Goal: Transaction & Acquisition: Purchase product/service

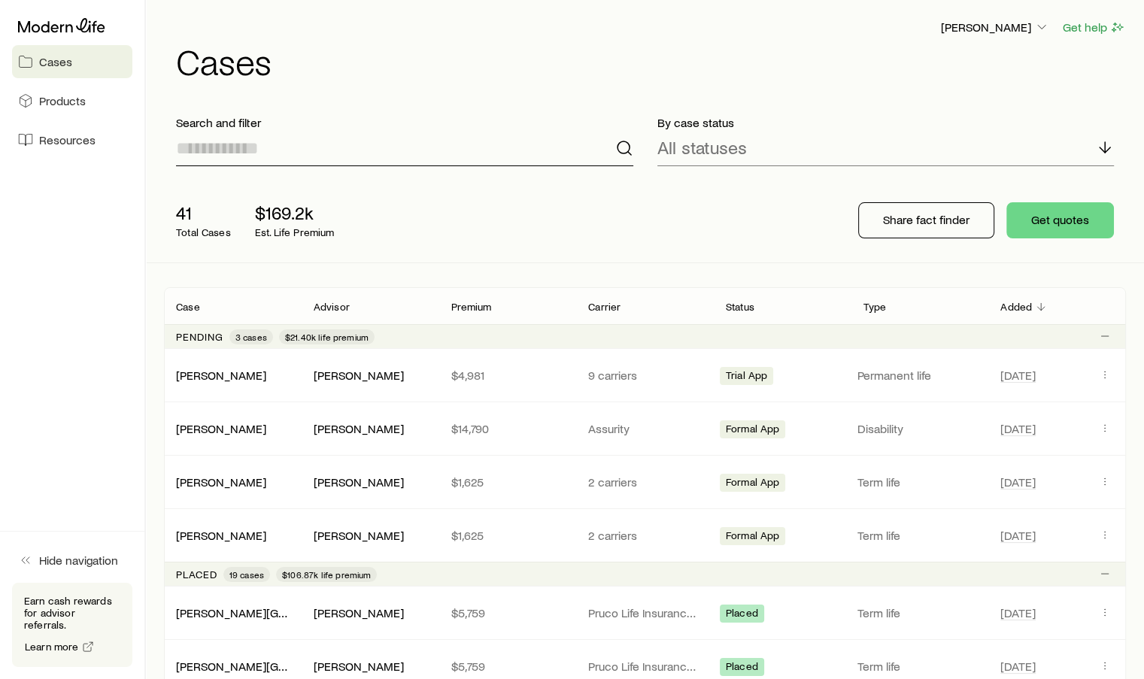
click at [247, 153] on input at bounding box center [404, 148] width 457 height 36
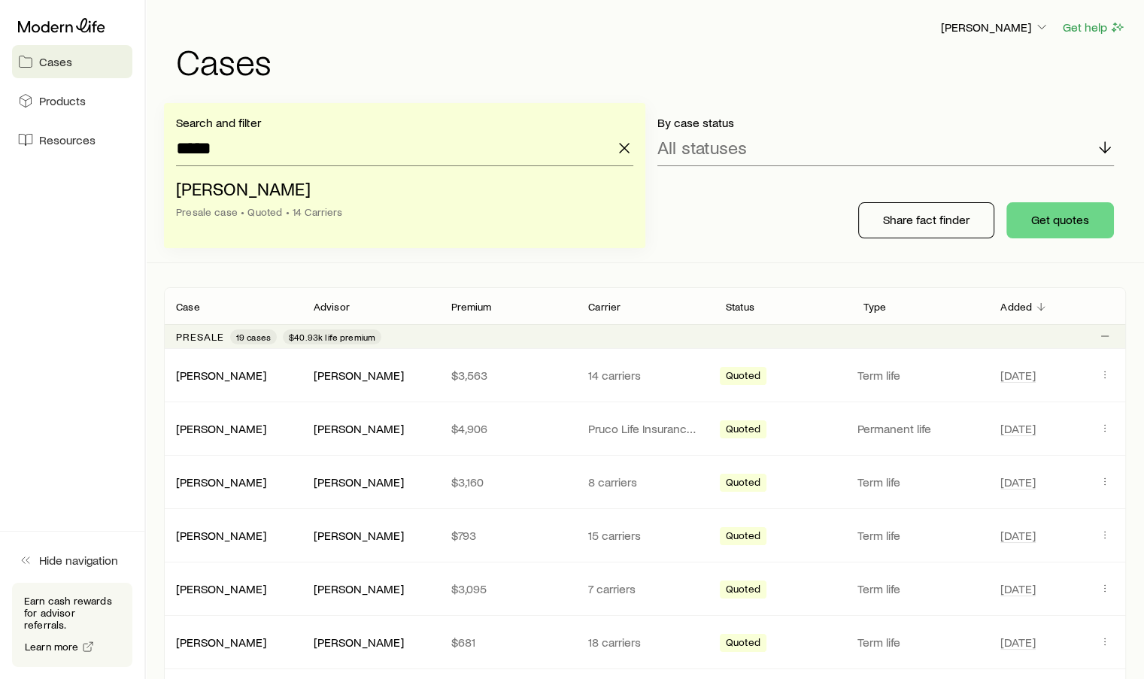
click at [265, 195] on span "Lynch, Patrick" at bounding box center [243, 189] width 135 height 22
type input "**********"
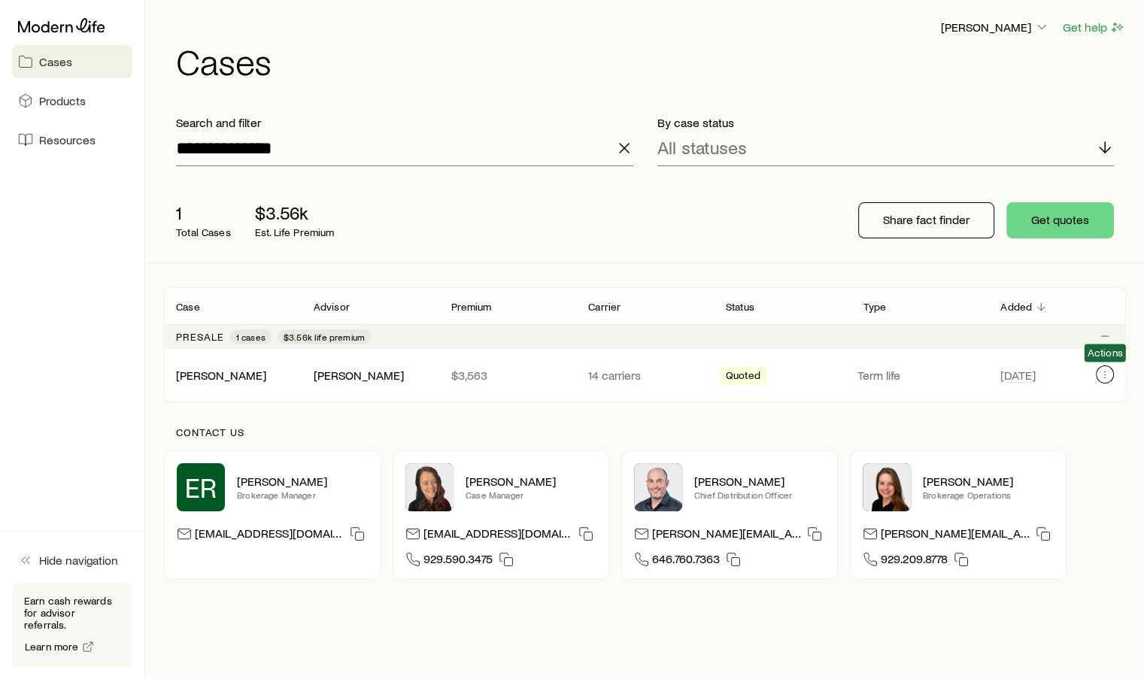
click at [1105, 375] on icon "Client cases" at bounding box center [1105, 375] width 12 height 12
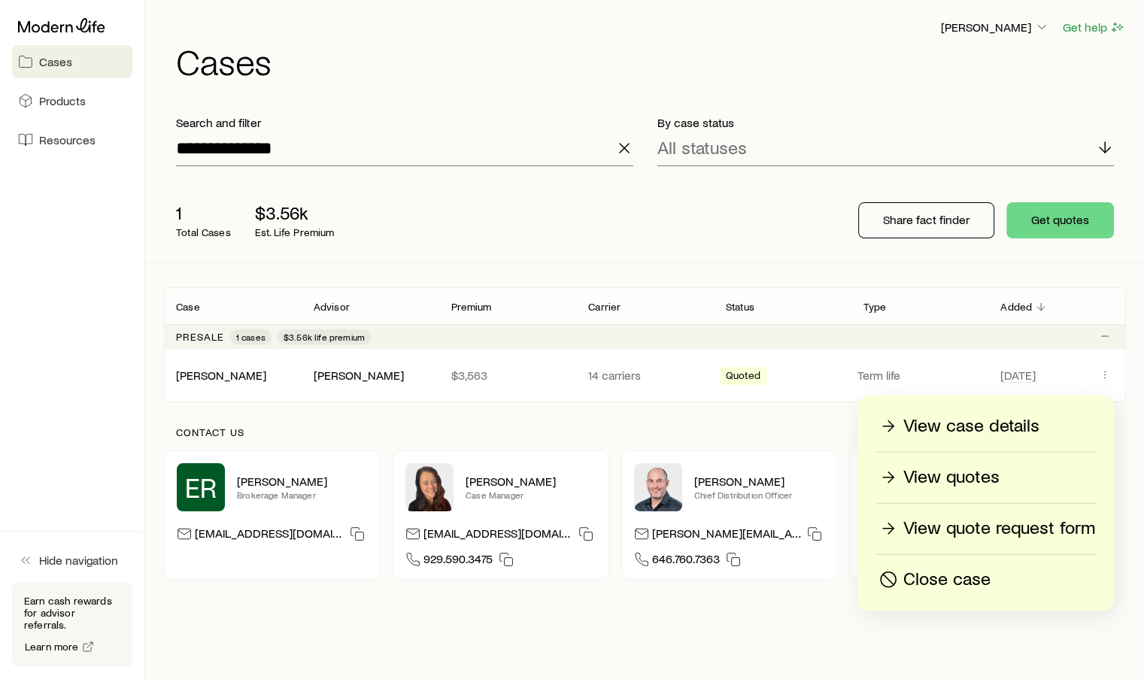
click at [954, 472] on p "View quotes" at bounding box center [951, 478] width 96 height 24
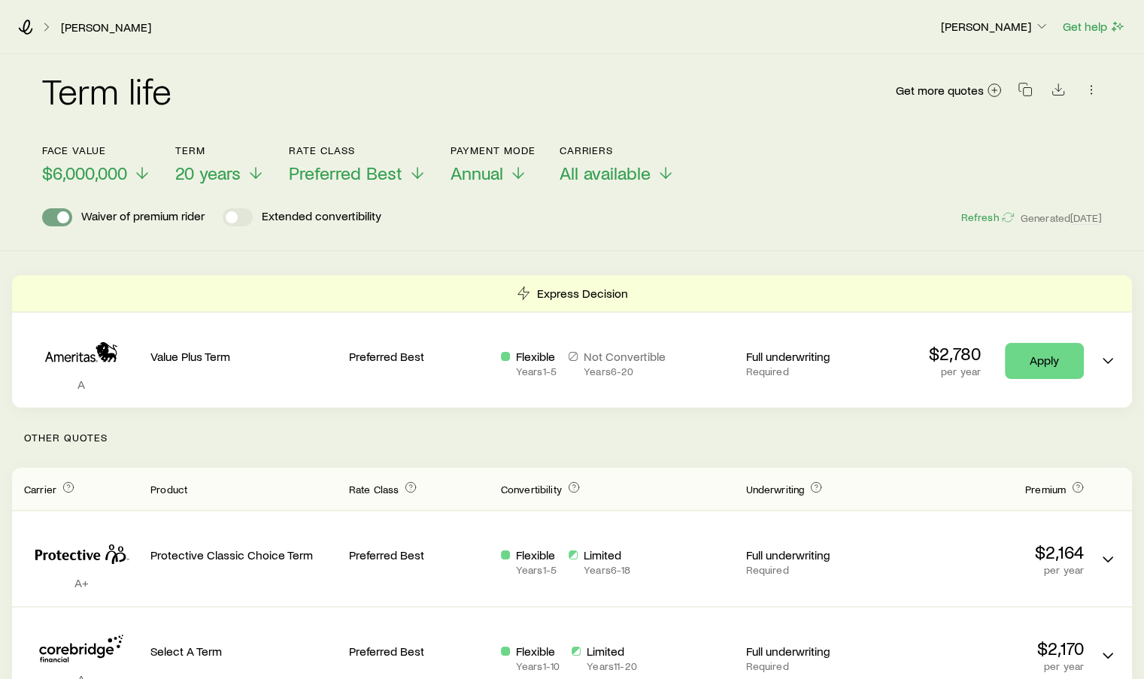
click at [65, 213] on span at bounding box center [63, 217] width 12 height 12
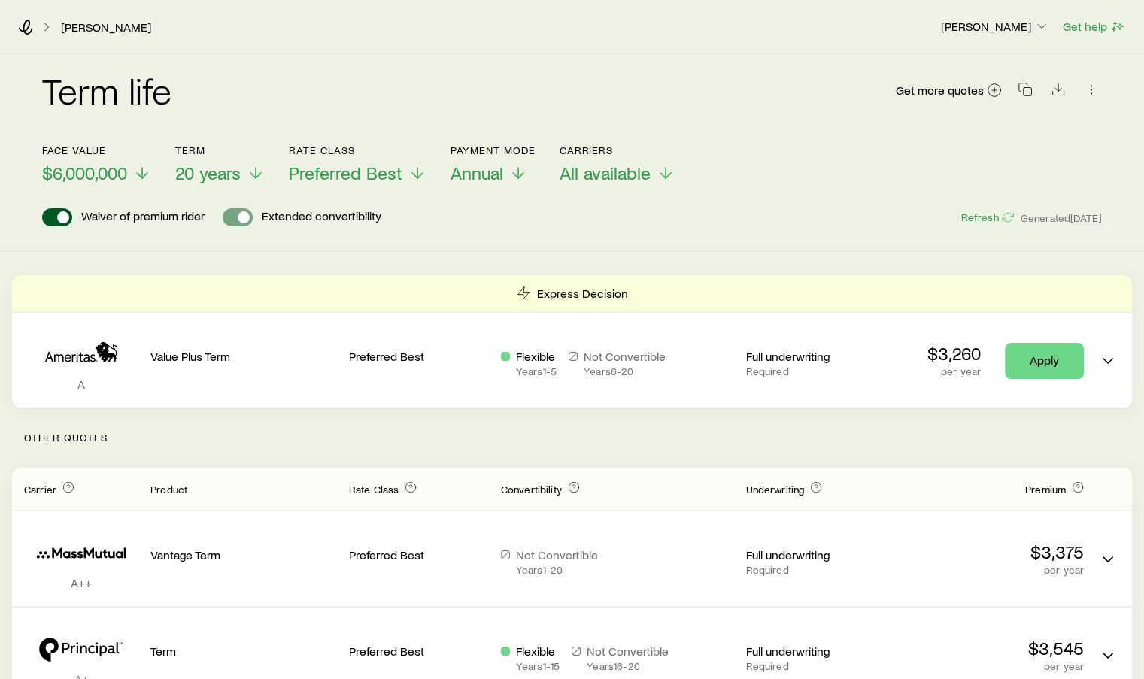
click at [252, 218] on span at bounding box center [238, 217] width 30 height 18
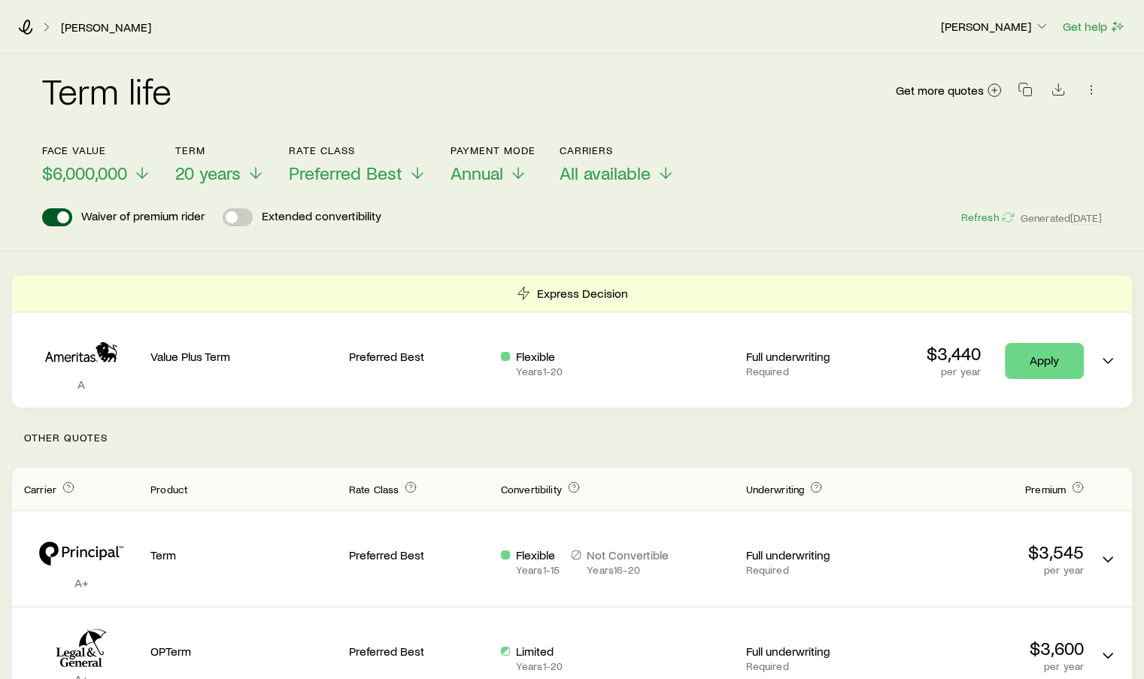
click at [229, 214] on span at bounding box center [232, 217] width 12 height 12
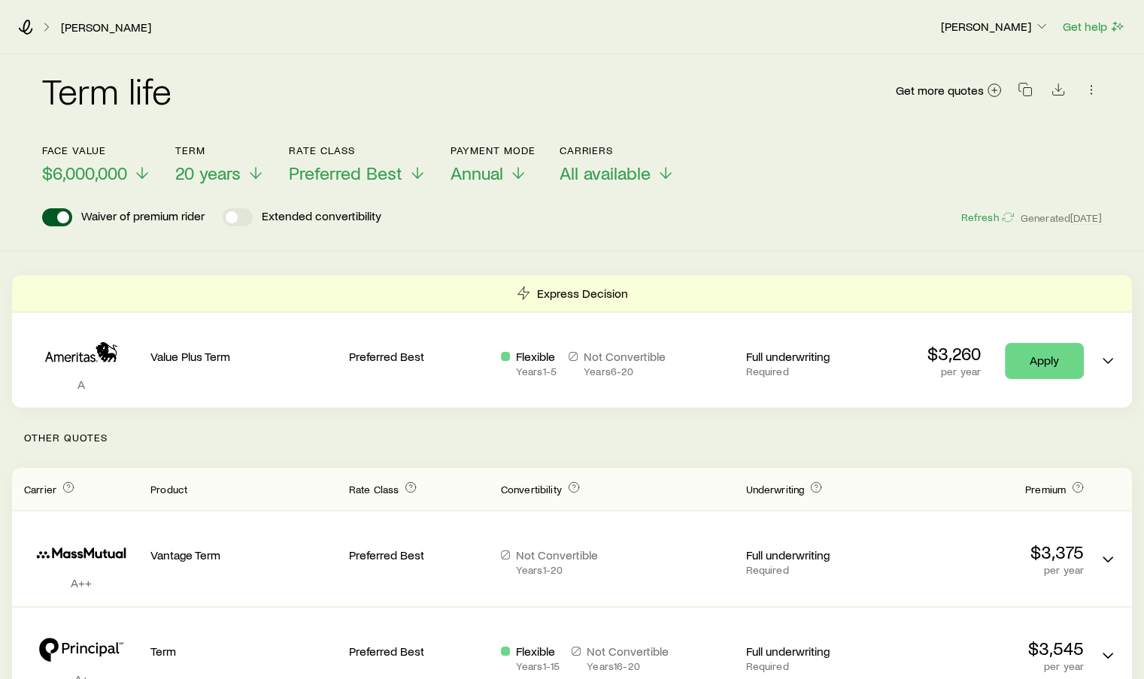
click at [141, 177] on icon at bounding box center [142, 173] width 18 height 18
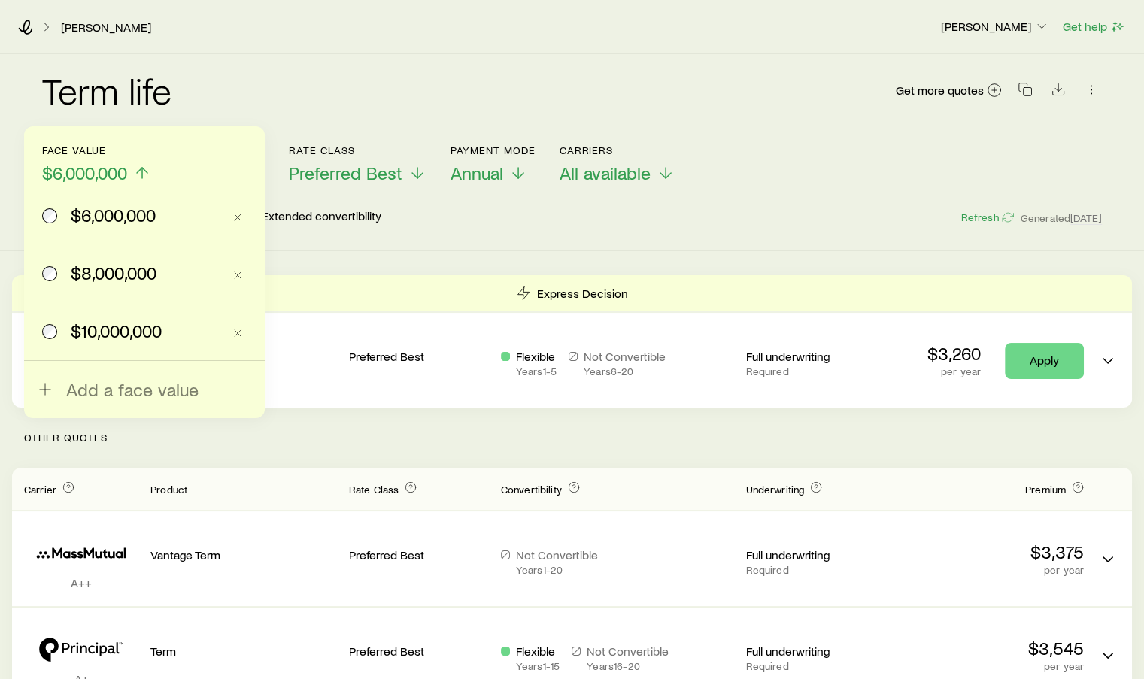
click at [257, 105] on div "Term life Get more quotes" at bounding box center [572, 99] width 1060 height 54
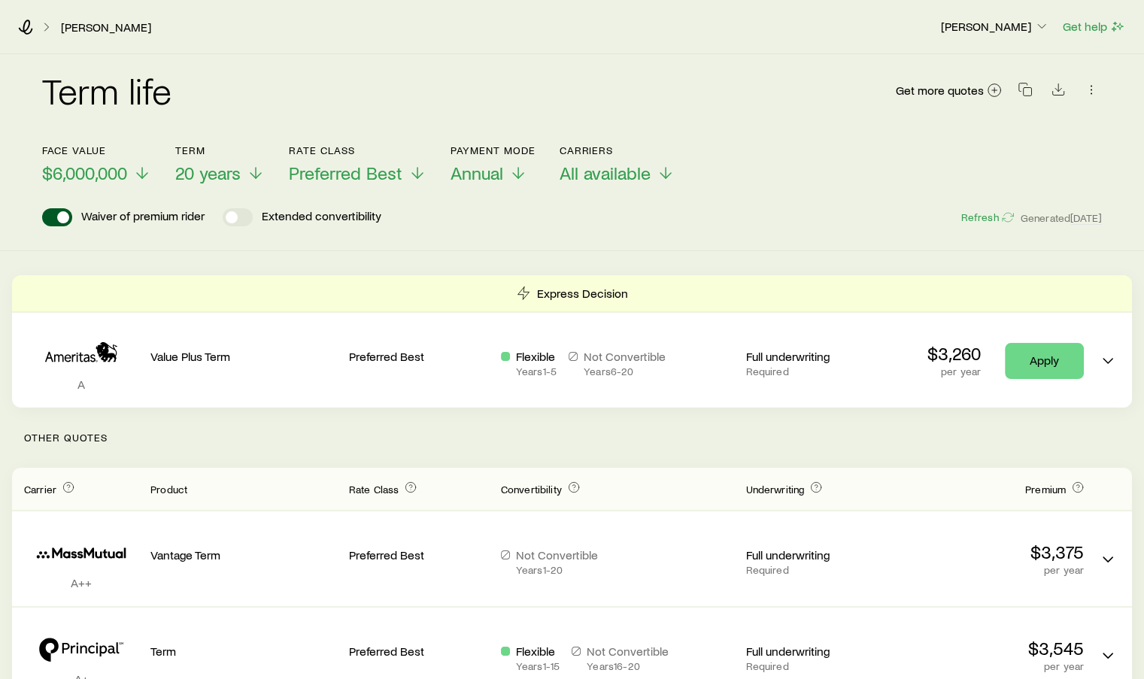
click at [260, 171] on icon at bounding box center [256, 173] width 18 height 18
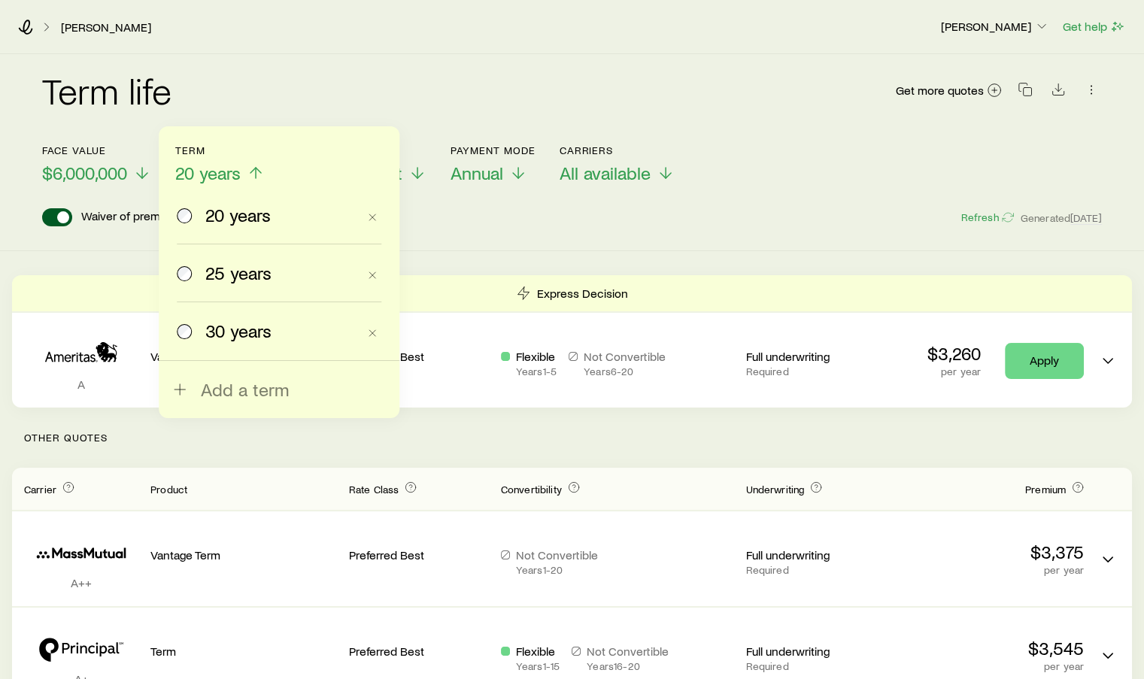
click at [327, 77] on div "Term life Get more quotes" at bounding box center [572, 99] width 1060 height 54
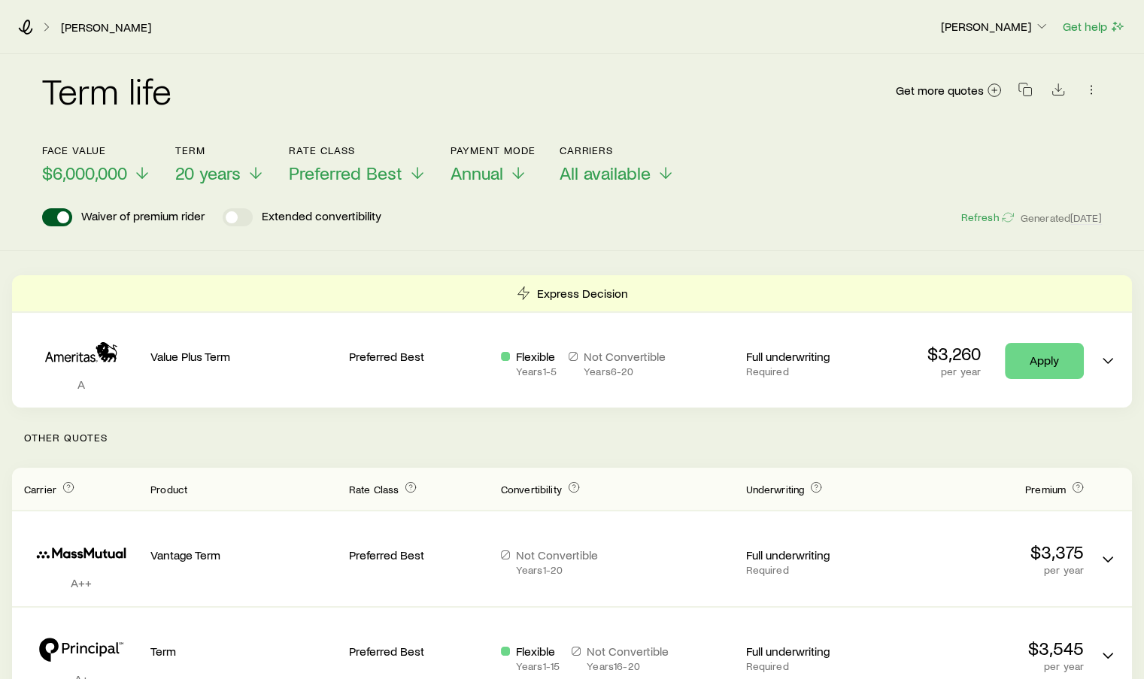
click at [372, 184] on button "Rate Class Preferred Best" at bounding box center [358, 164] width 138 height 40
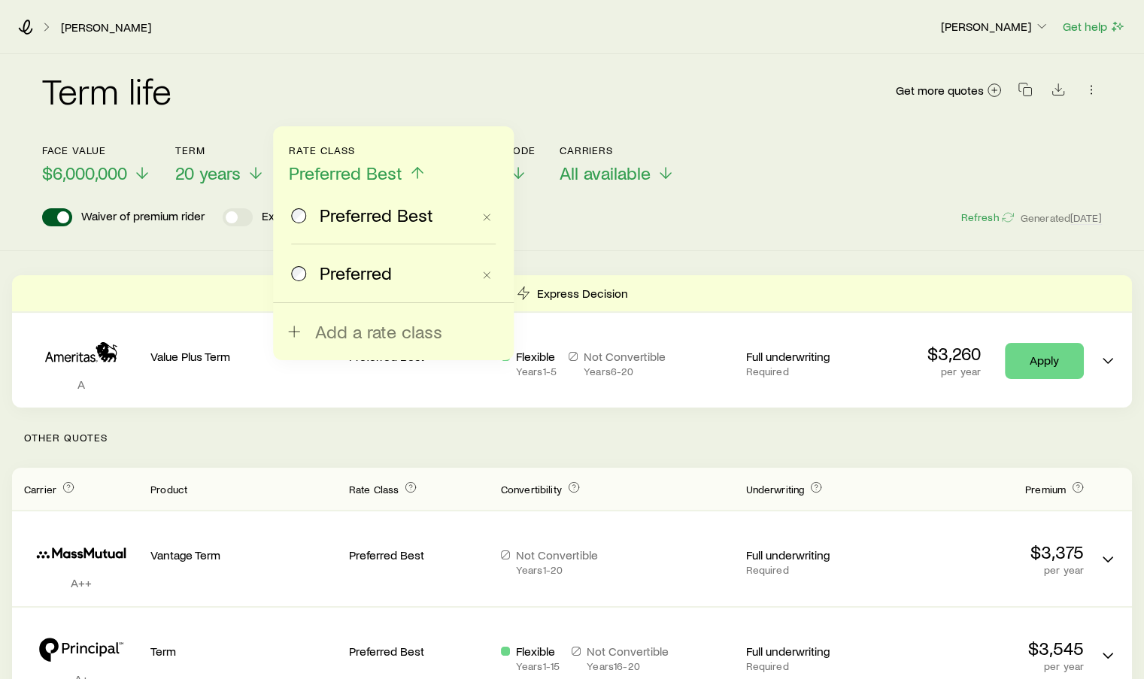
click at [418, 88] on div "Term life Get more quotes" at bounding box center [572, 99] width 1060 height 54
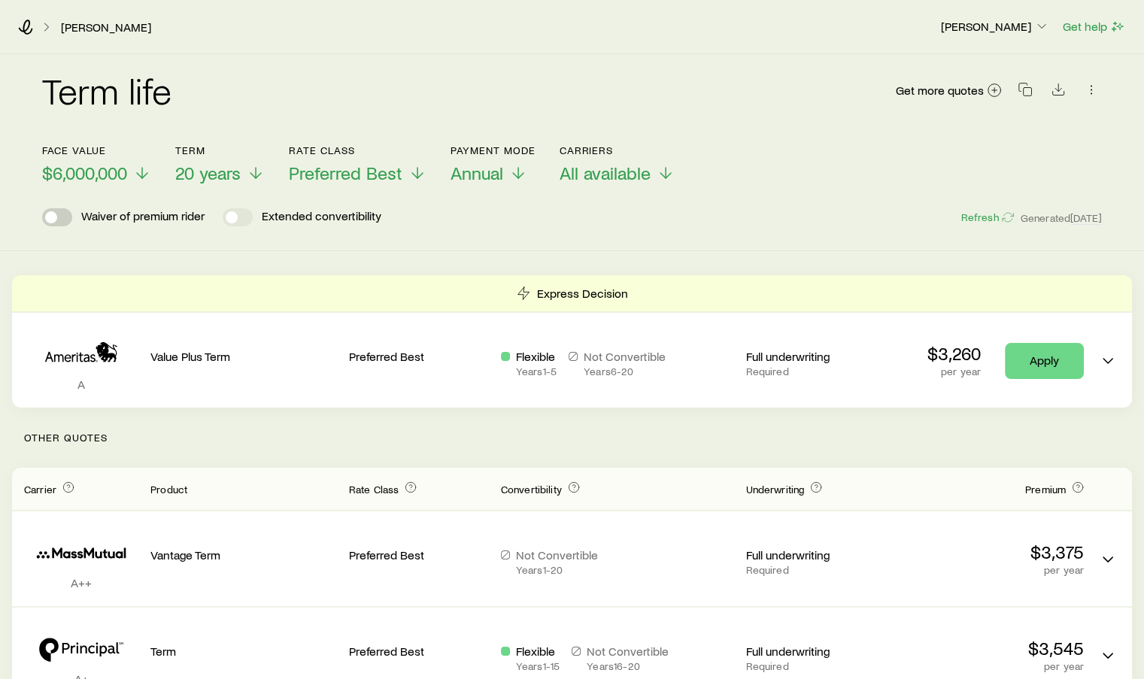
click at [53, 221] on span at bounding box center [51, 217] width 12 height 12
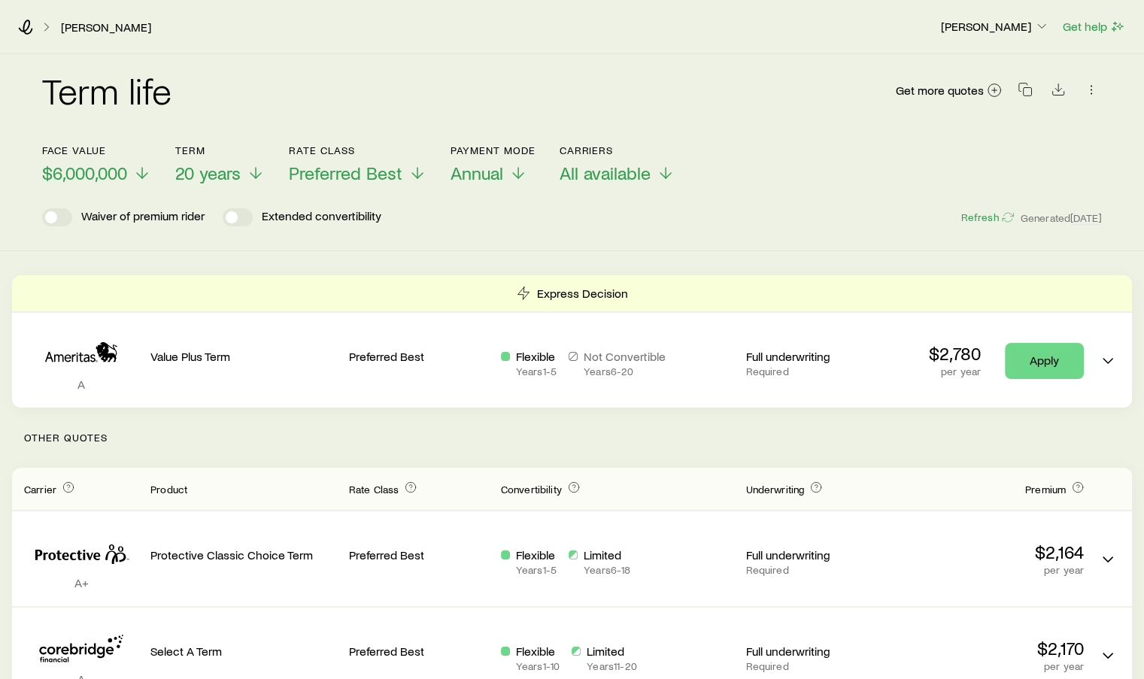
click at [53, 221] on span at bounding box center [51, 217] width 12 height 12
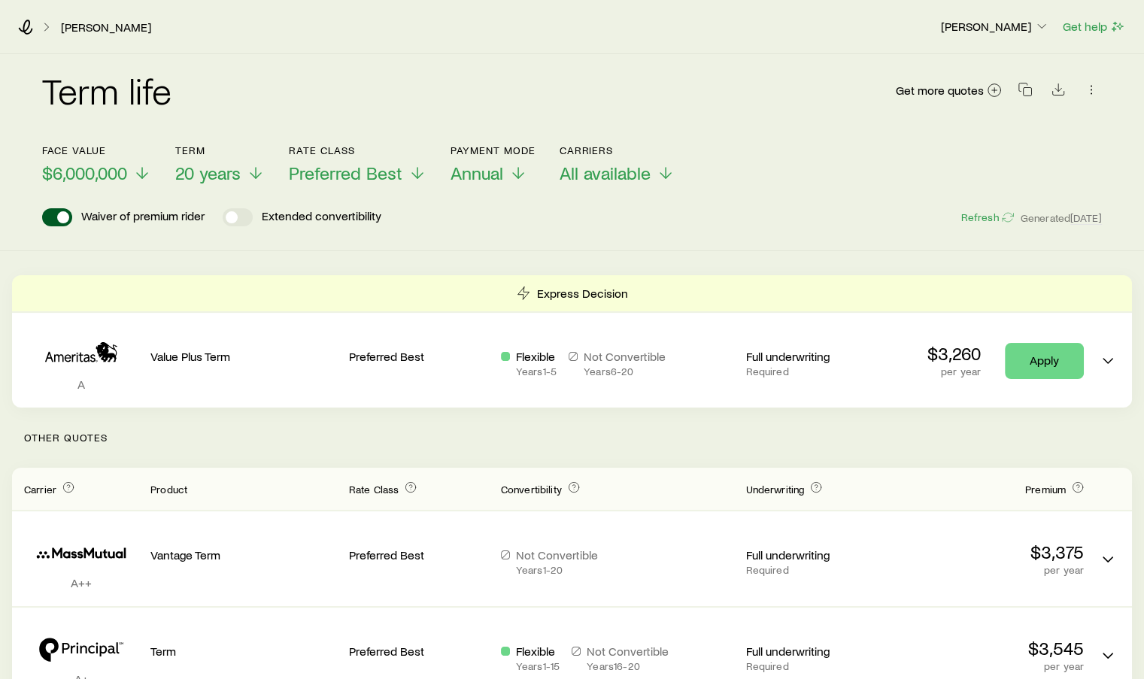
click at [52, 221] on span at bounding box center [57, 217] width 30 height 18
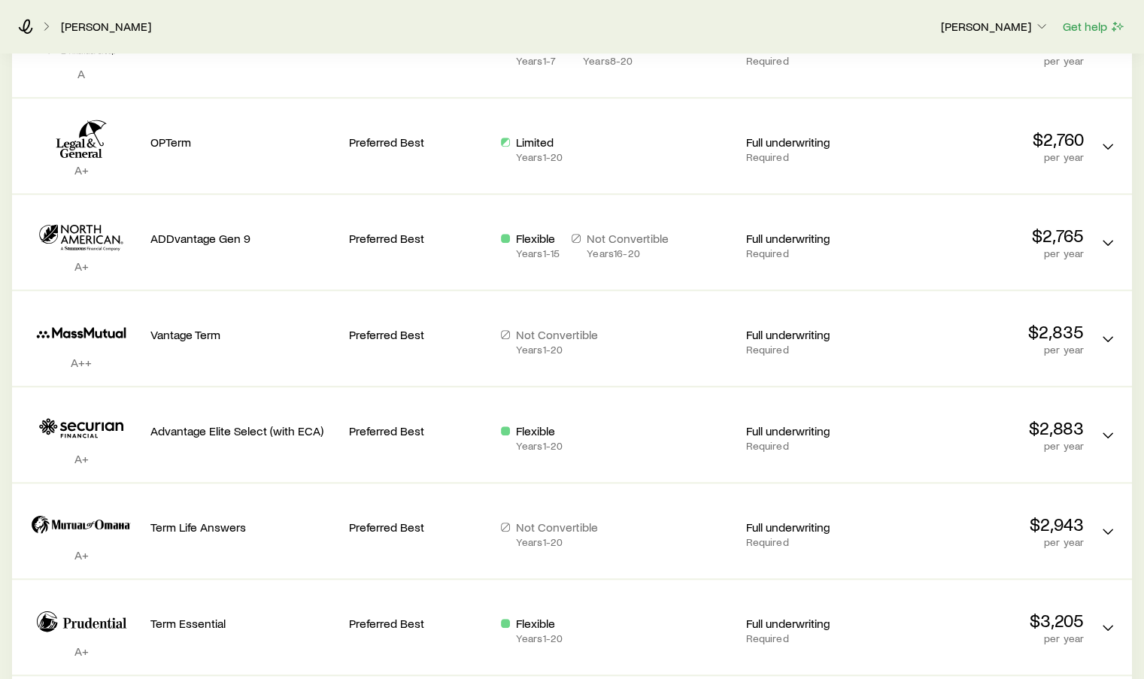
scroll to position [829, 0]
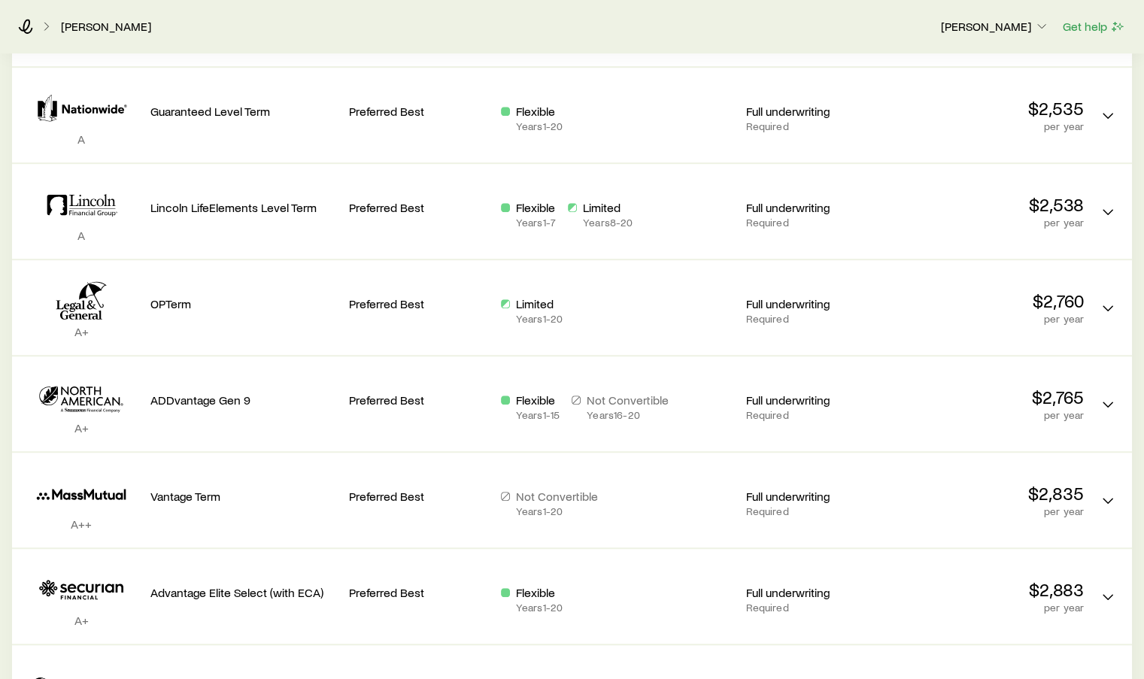
click at [529, 501] on p "Not Convertible" at bounding box center [557, 496] width 82 height 15
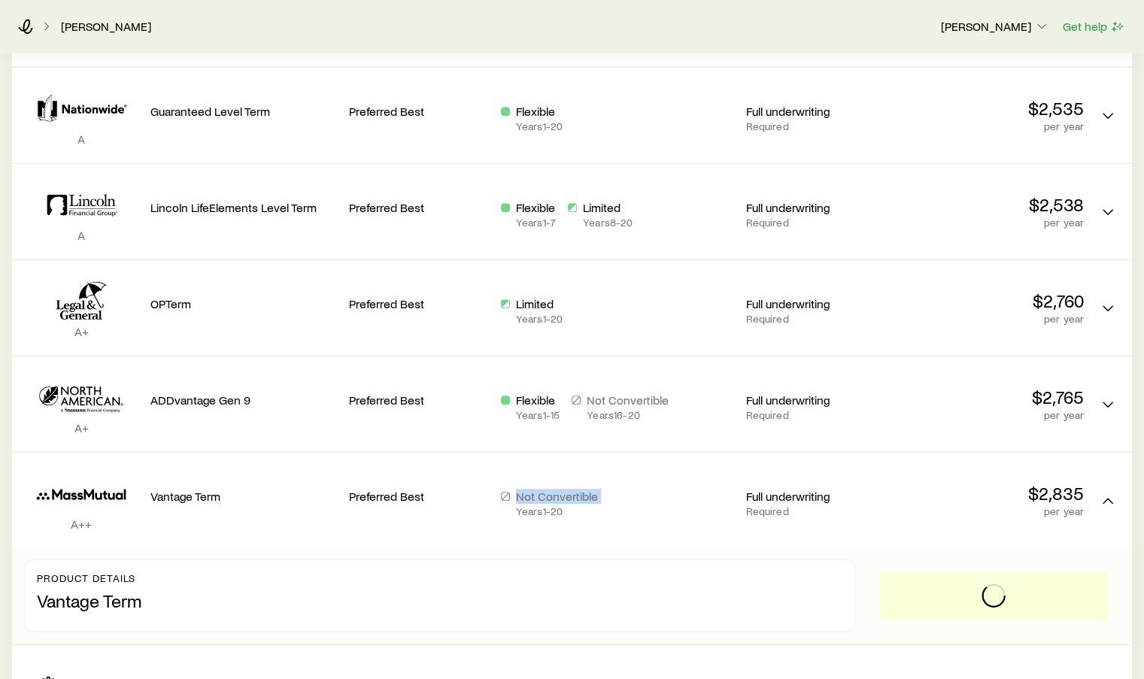
click at [529, 501] on p "Not Convertible" at bounding box center [557, 496] width 82 height 15
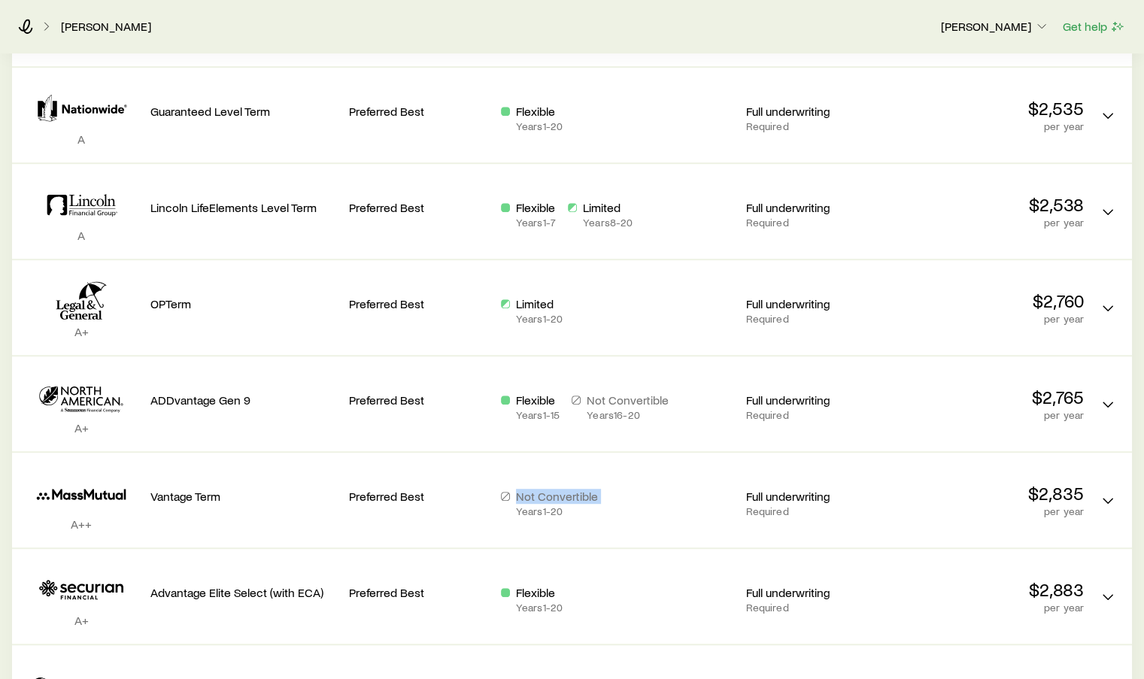
click at [529, 501] on p "Not Convertible" at bounding box center [557, 496] width 82 height 15
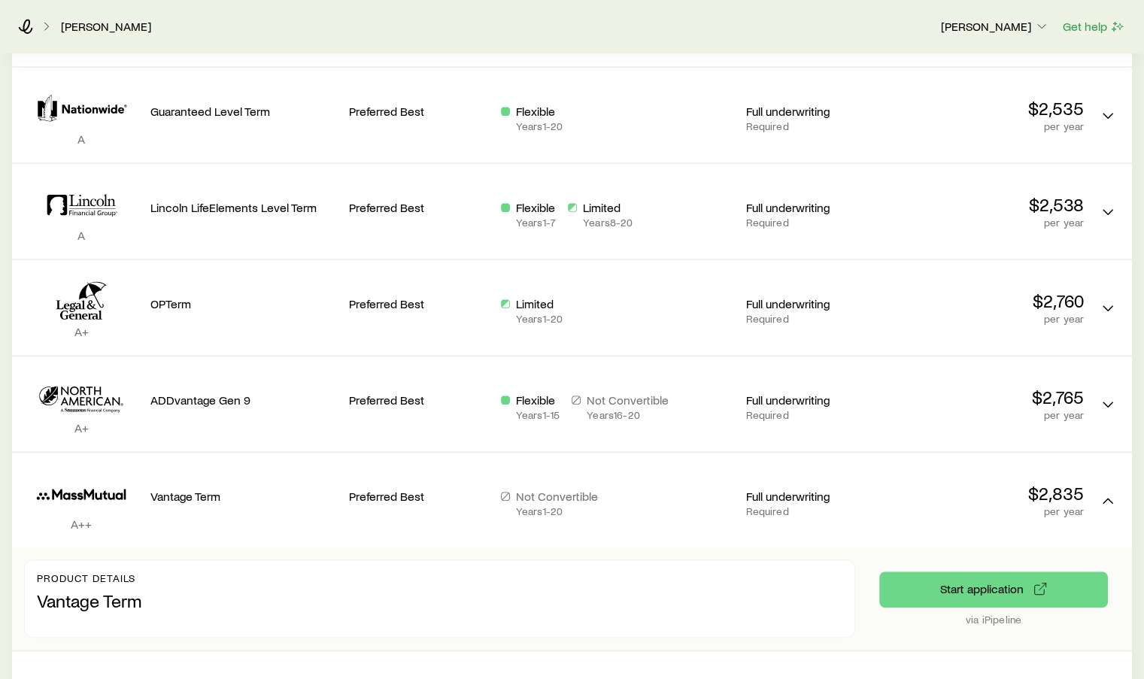
click at [620, 490] on div "Not Convertible Years 1 - 20" at bounding box center [617, 503] width 233 height 29
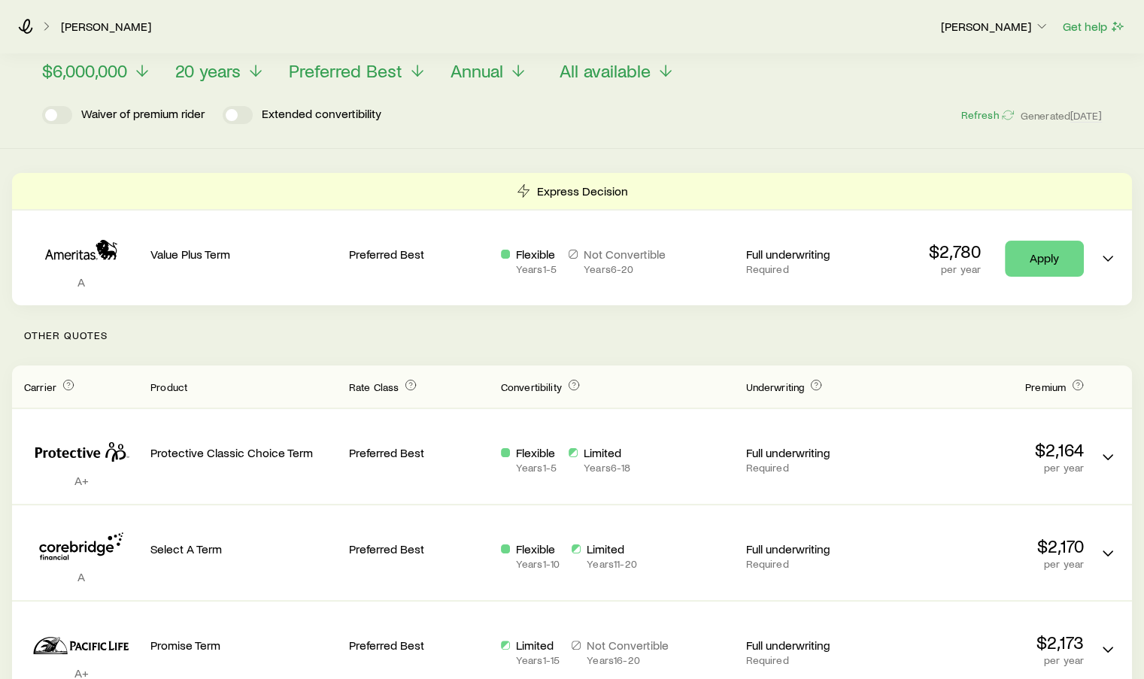
scroll to position [0, 0]
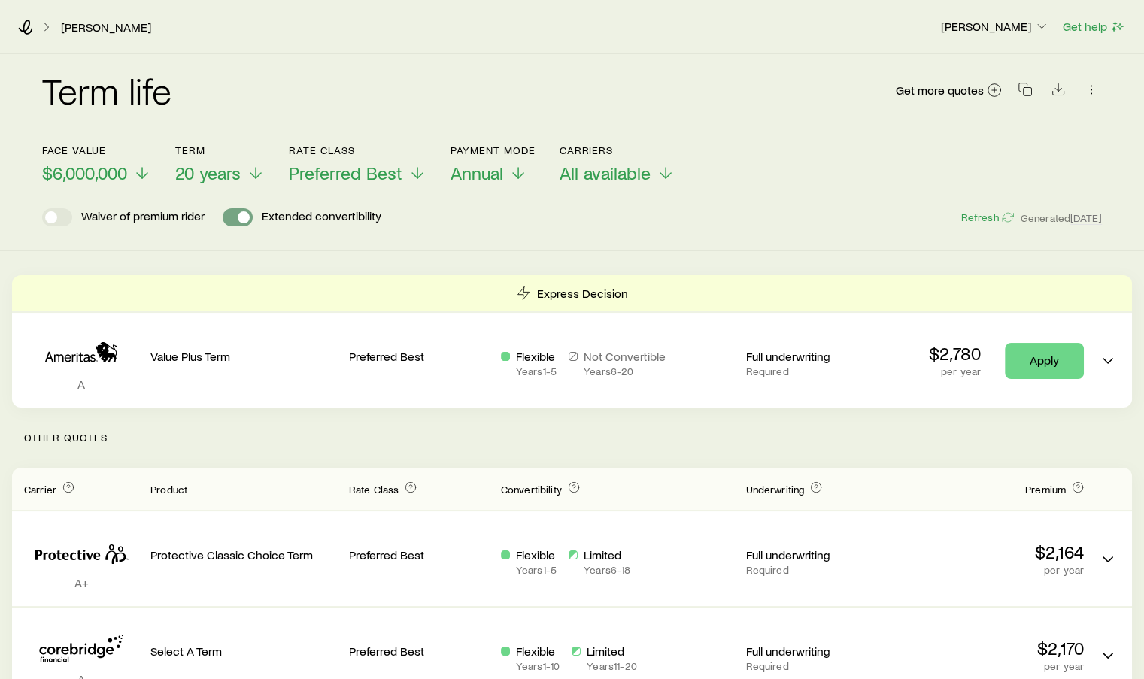
click at [244, 217] on span at bounding box center [244, 217] width 12 height 12
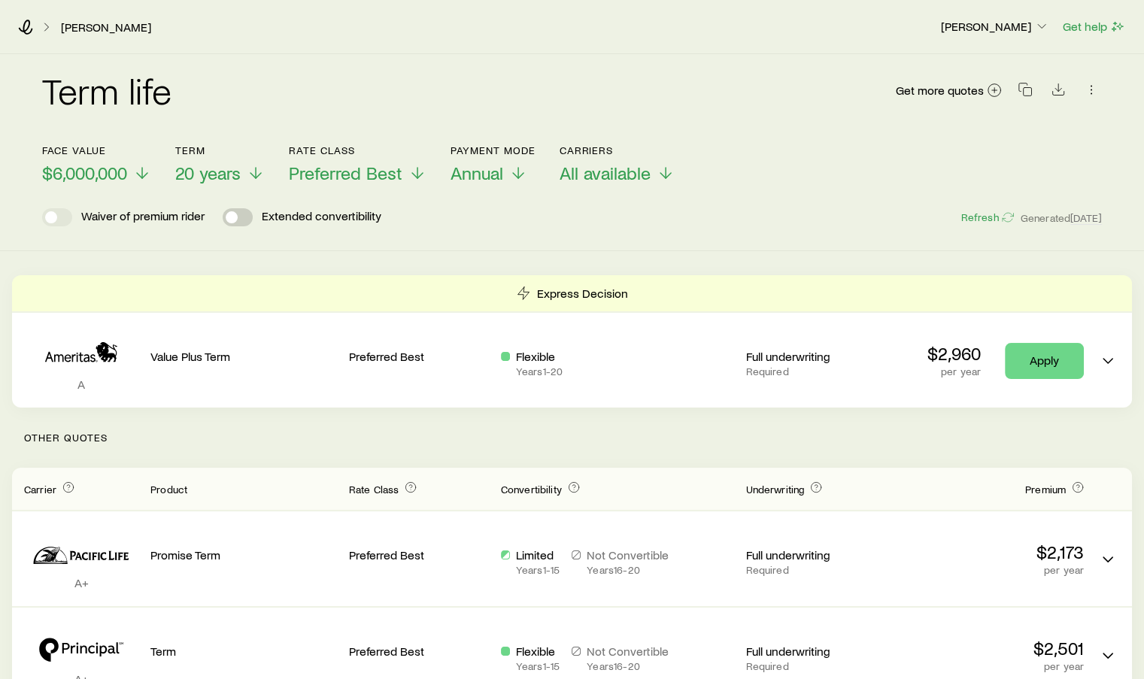
click at [229, 217] on span at bounding box center [232, 217] width 12 height 12
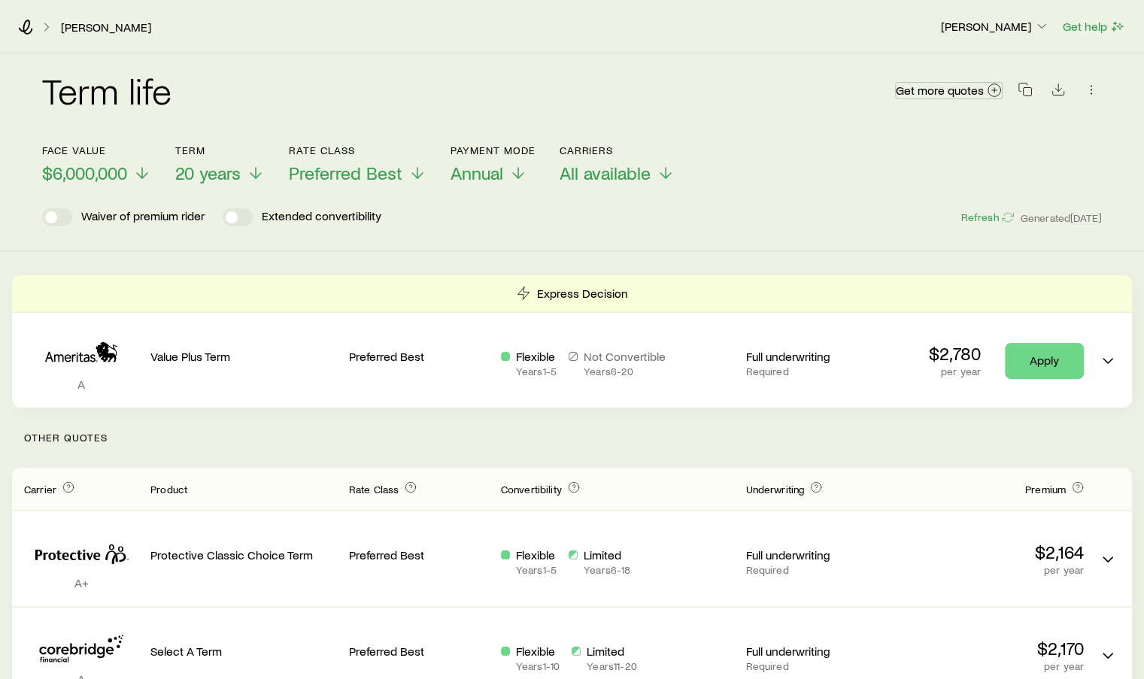
click at [991, 96] on icon at bounding box center [994, 90] width 15 height 15
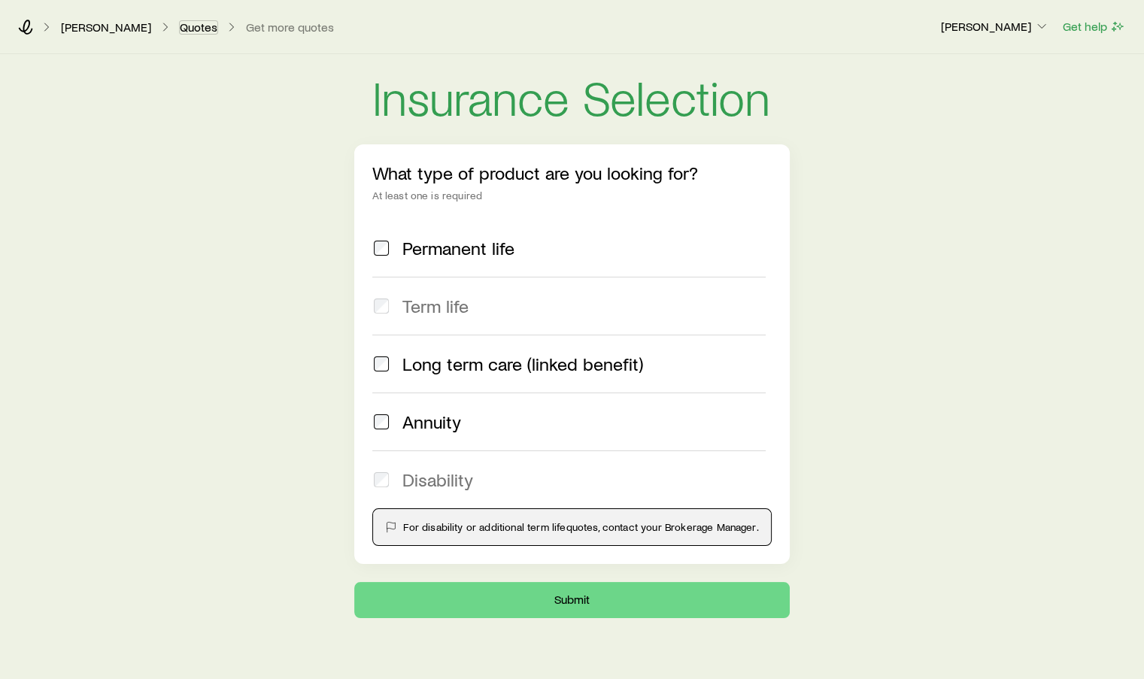
click at [179, 23] on link "Quotes" at bounding box center [198, 27] width 39 height 14
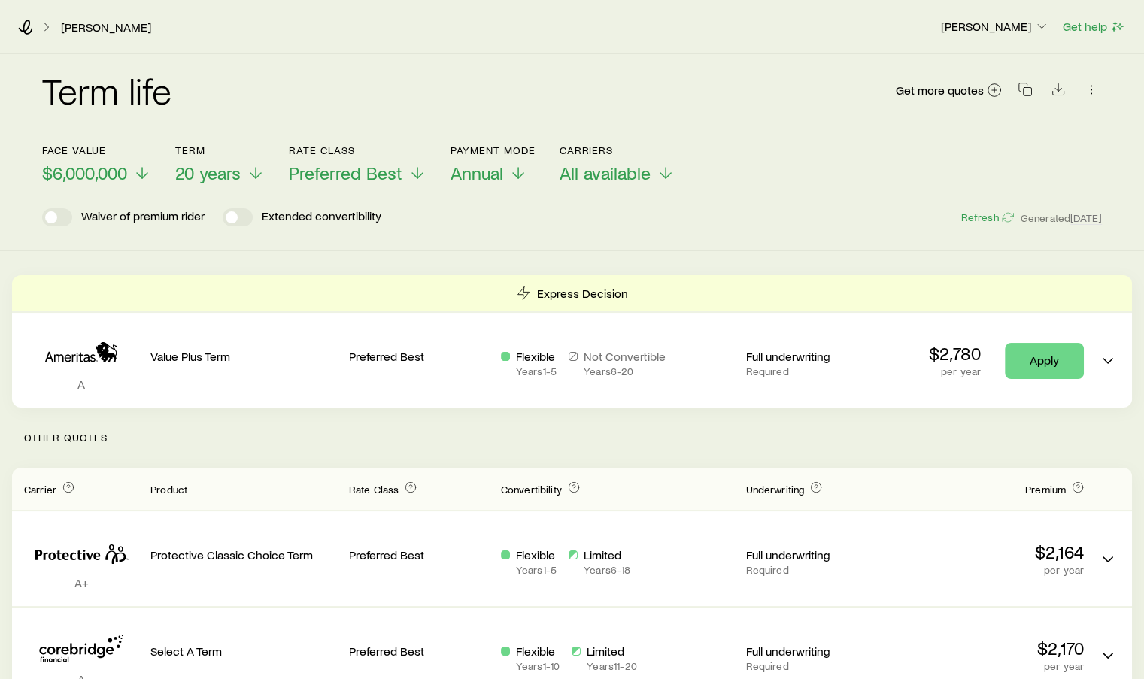
click at [30, 28] on icon at bounding box center [25, 27] width 15 height 15
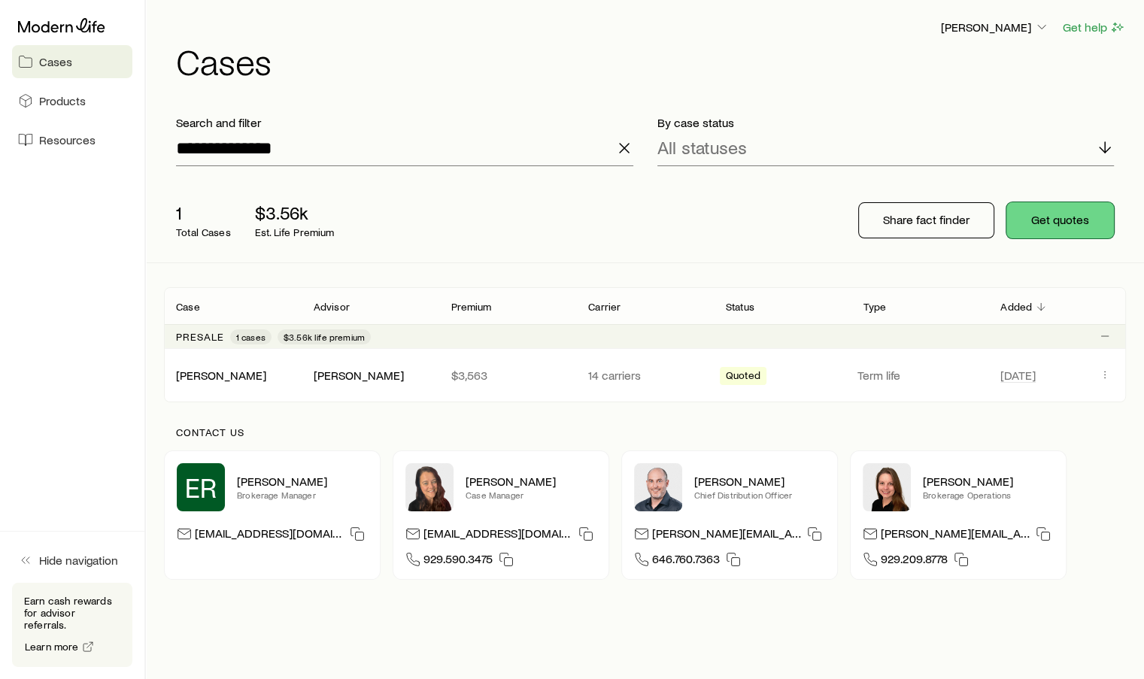
click at [1050, 225] on button "Get quotes" at bounding box center [1060, 220] width 108 height 36
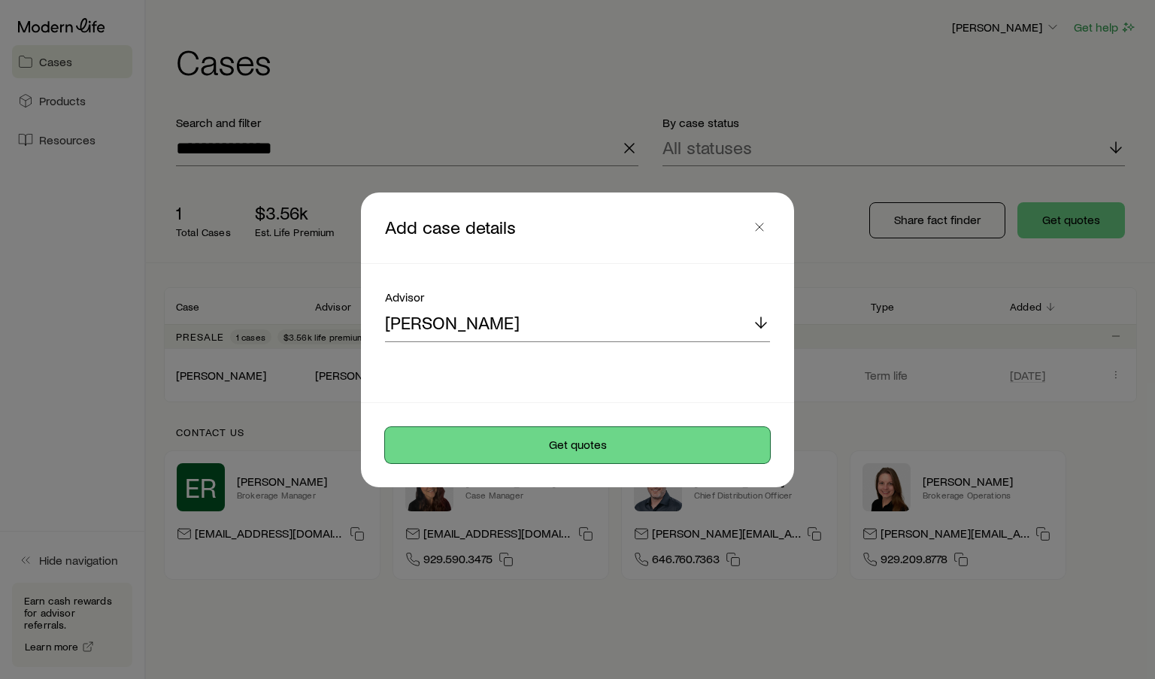
click at [561, 448] on button "Get quotes" at bounding box center [577, 445] width 385 height 36
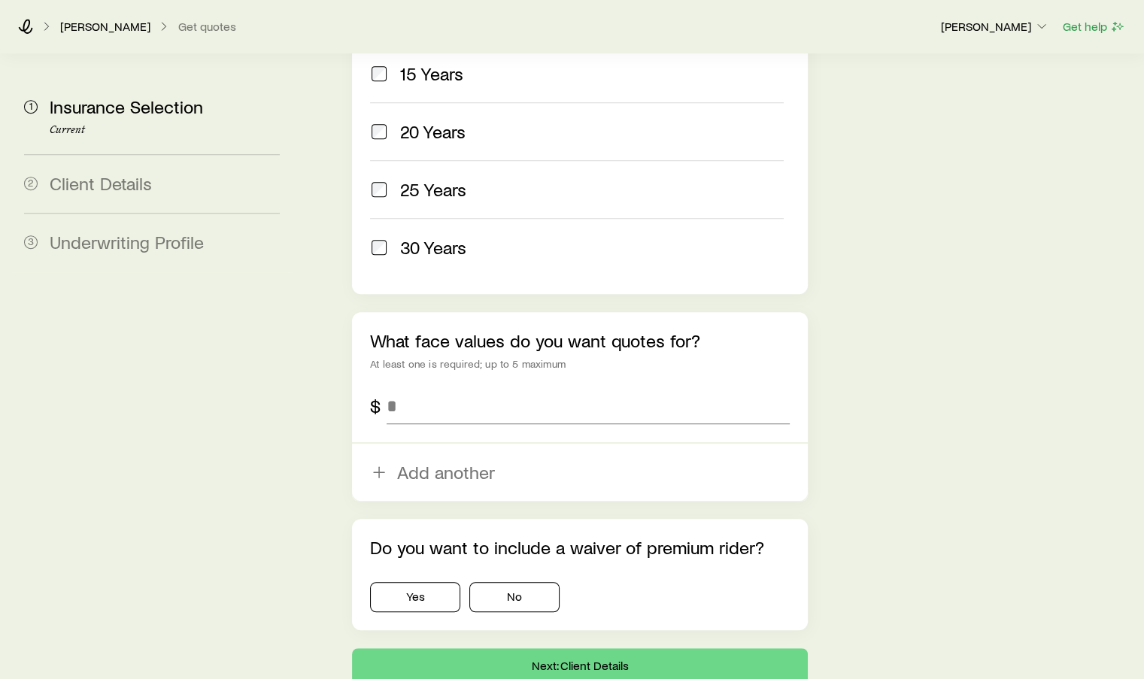
scroll to position [827, 0]
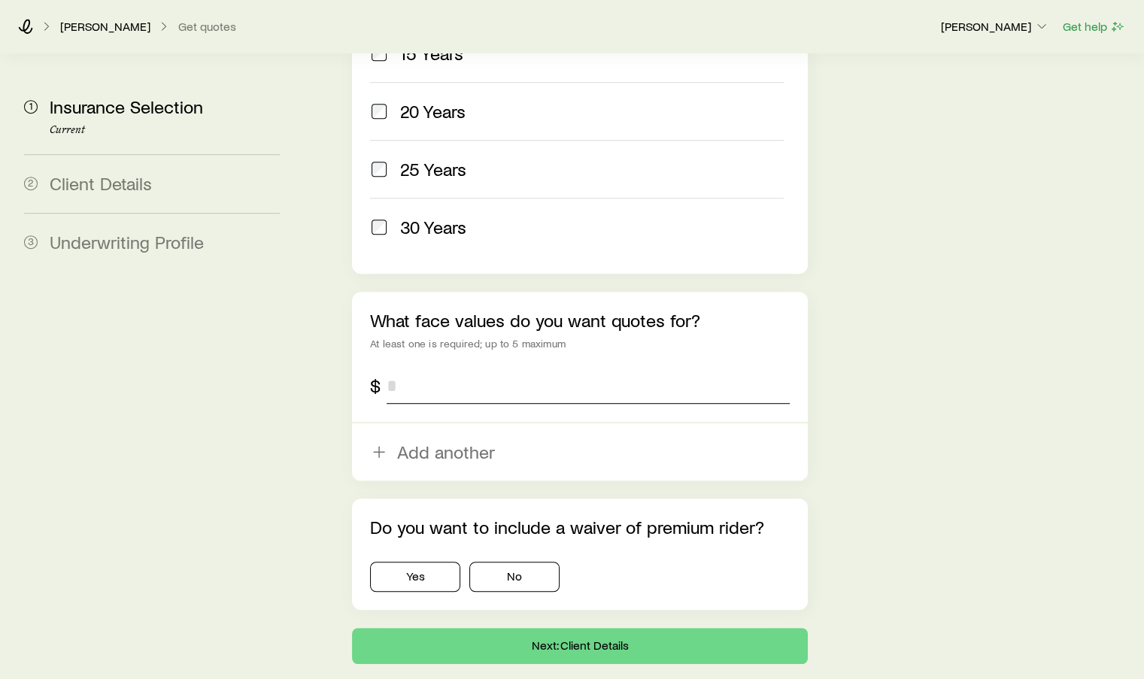
click at [444, 368] on input "tel" at bounding box center [588, 386] width 402 height 36
type input "*********"
click at [384, 443] on icon "button" at bounding box center [379, 452] width 18 height 18
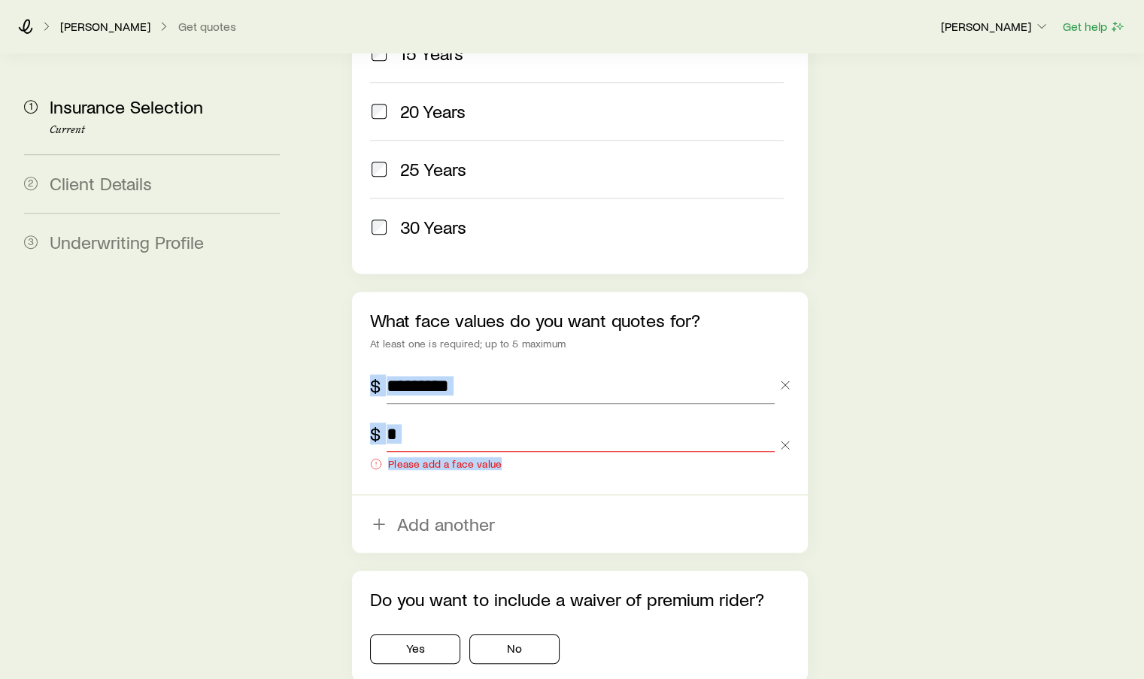
click at [417, 416] on input "tel" at bounding box center [580, 434] width 387 height 36
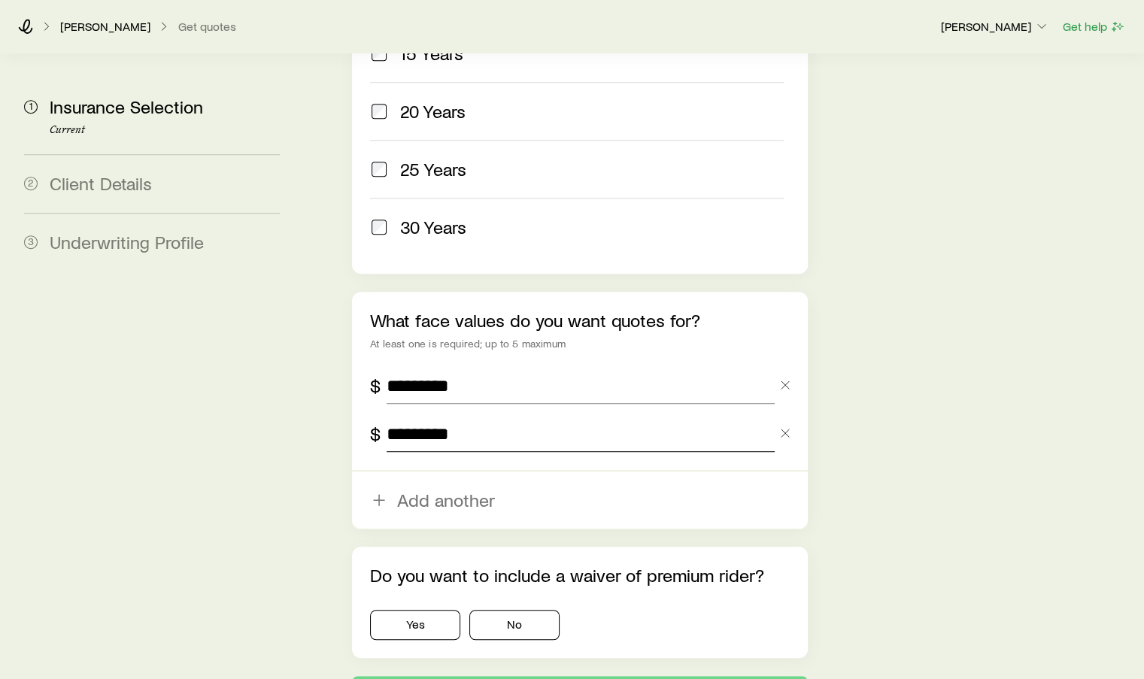
type input "*********"
click at [382, 491] on icon "button" at bounding box center [379, 500] width 18 height 18
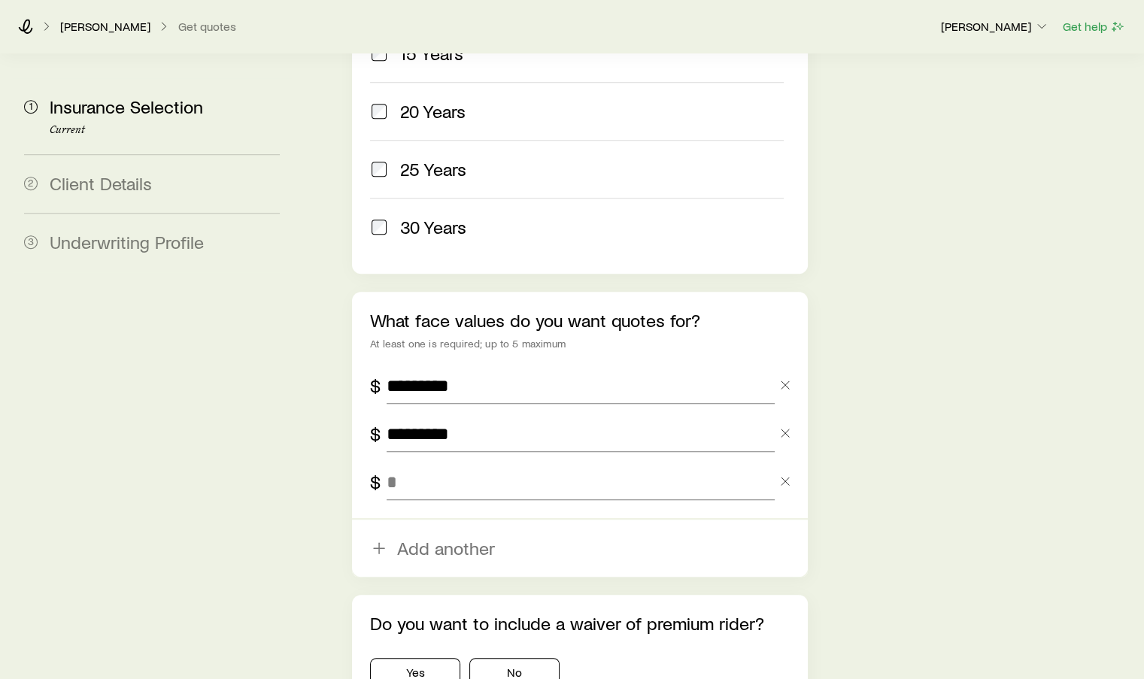
click at [412, 464] on input "tel" at bounding box center [580, 482] width 387 height 36
type input "*********"
click at [407, 658] on button "Yes" at bounding box center [415, 673] width 90 height 30
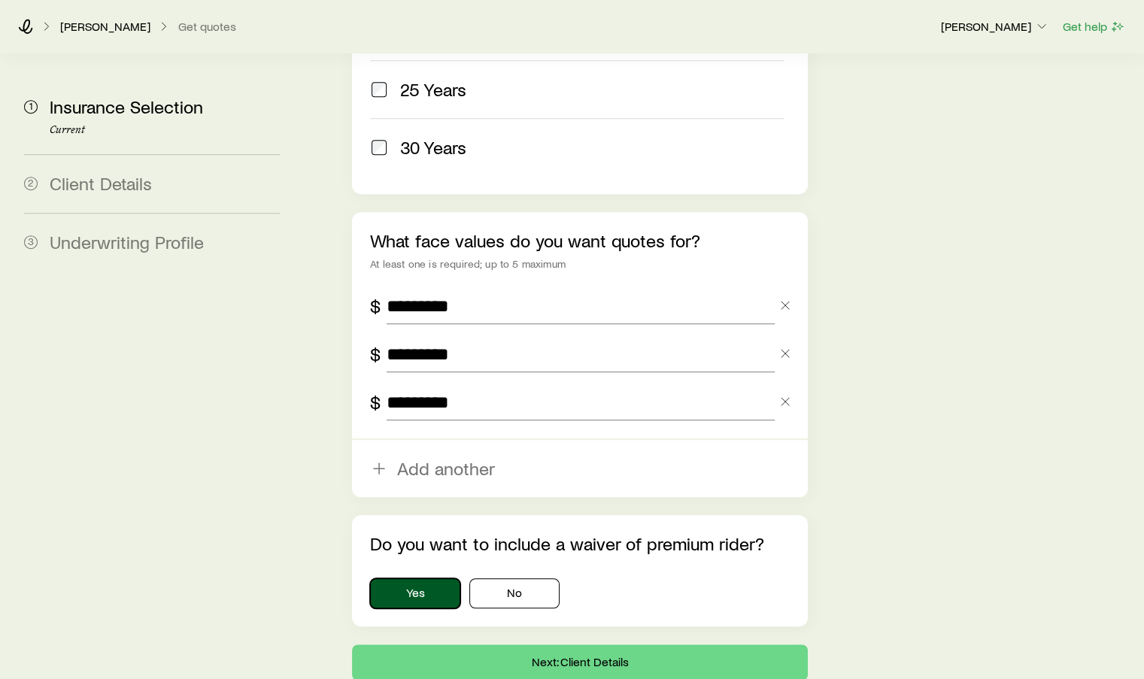
scroll to position [967, 0]
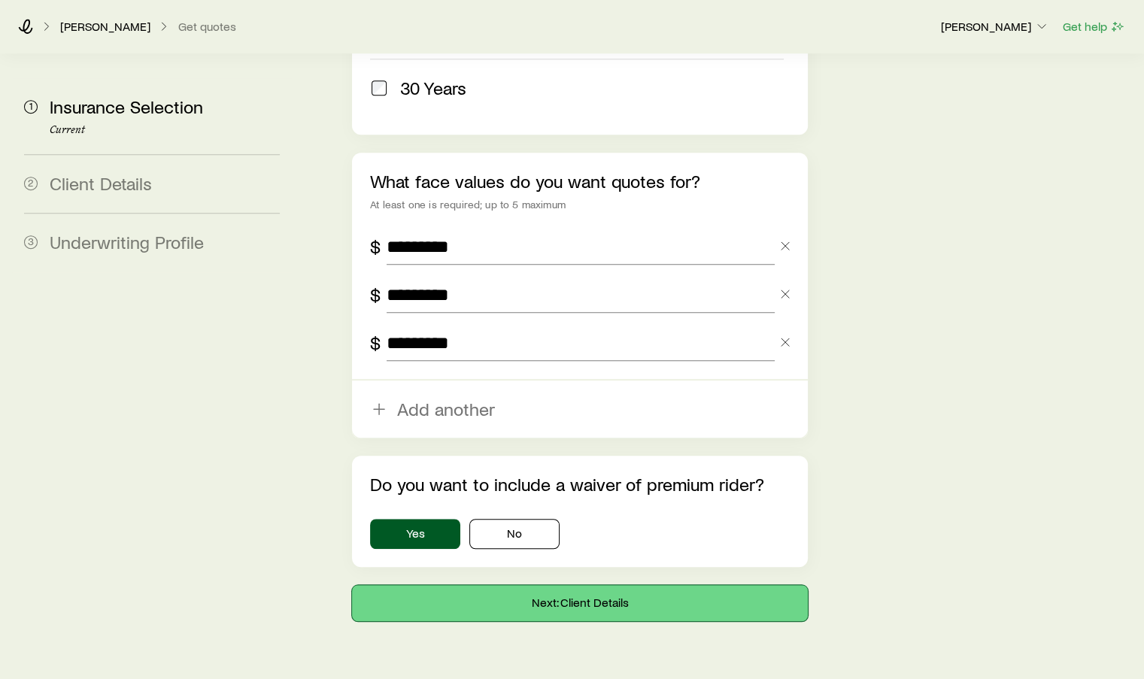
click at [603, 585] on button "Next: Client Details" at bounding box center [579, 603] width 455 height 36
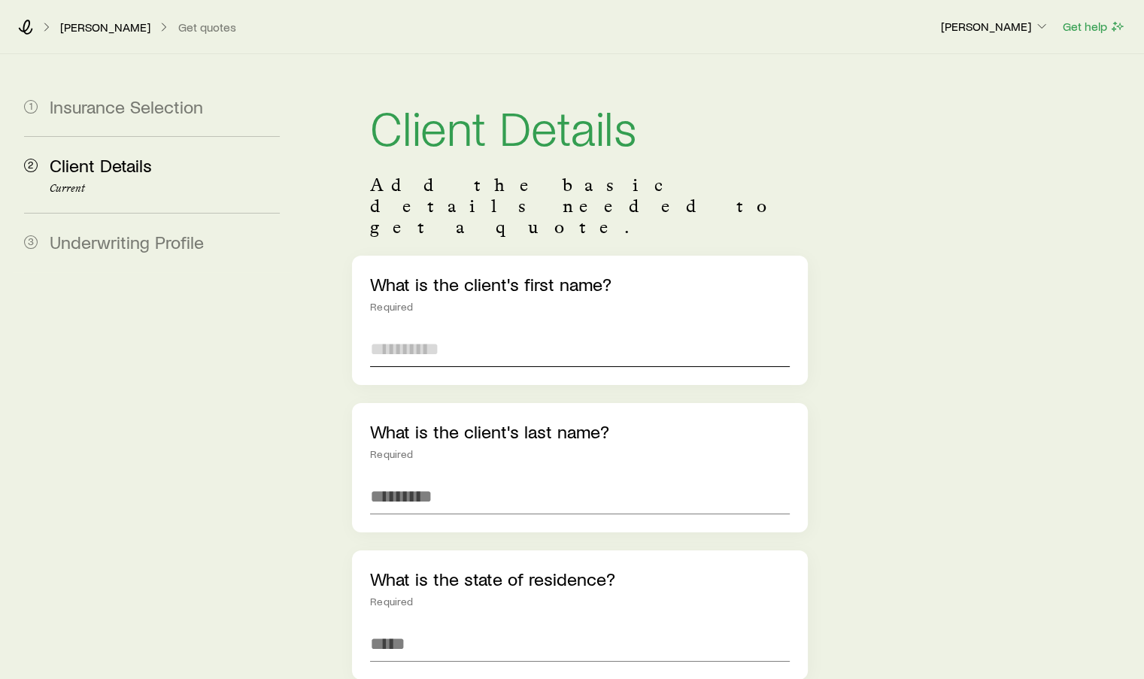
click at [449, 331] on input "text" at bounding box center [579, 349] width 419 height 36
type input "*****"
type input "*"
type input "******"
click at [406, 626] on input at bounding box center [579, 644] width 419 height 36
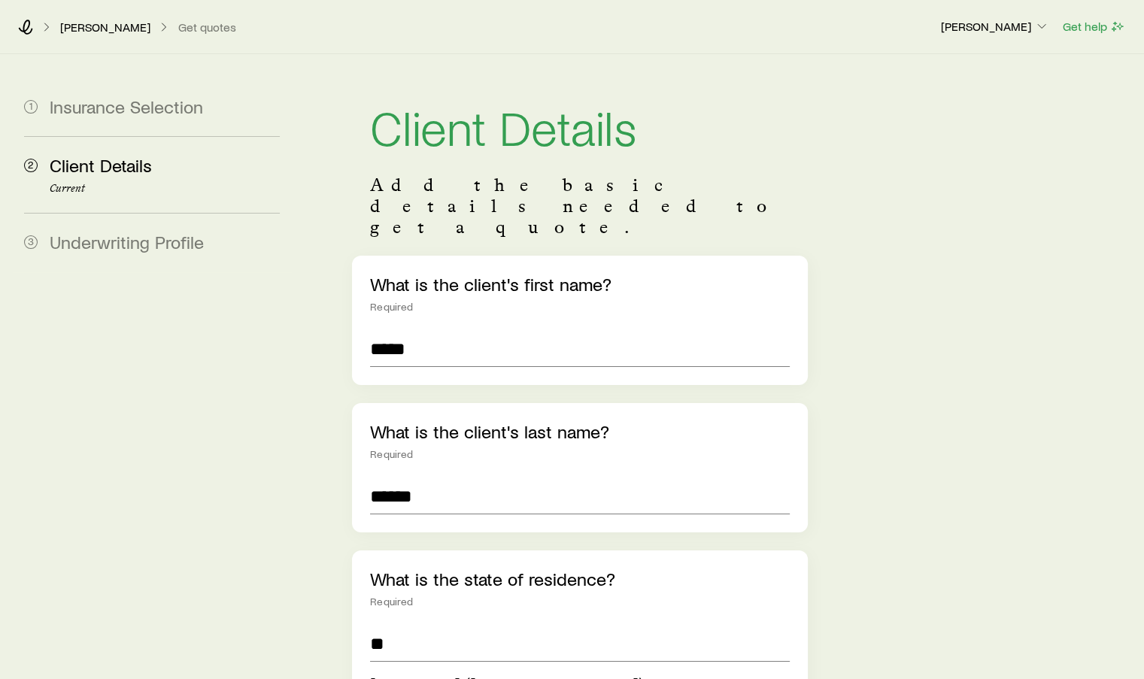
click at [397, 673] on span "Connecticut (CT)" at bounding box center [506, 684] width 273 height 22
type input "**********"
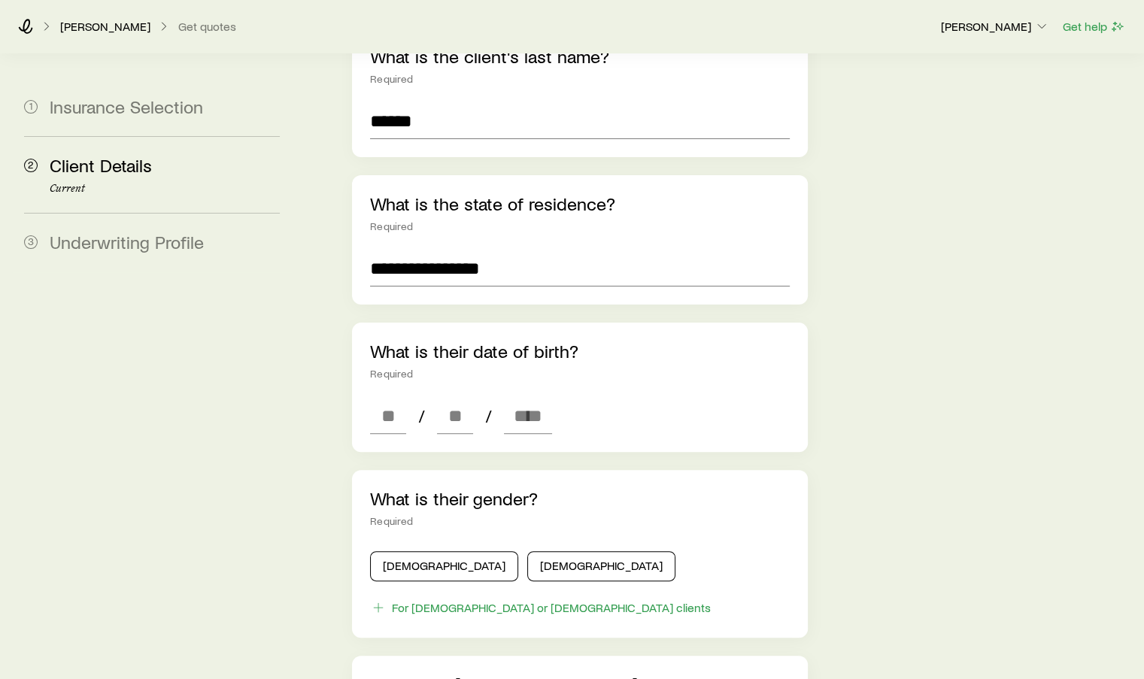
scroll to position [376, 0]
click at [527, 551] on button "Female" at bounding box center [601, 566] width 148 height 30
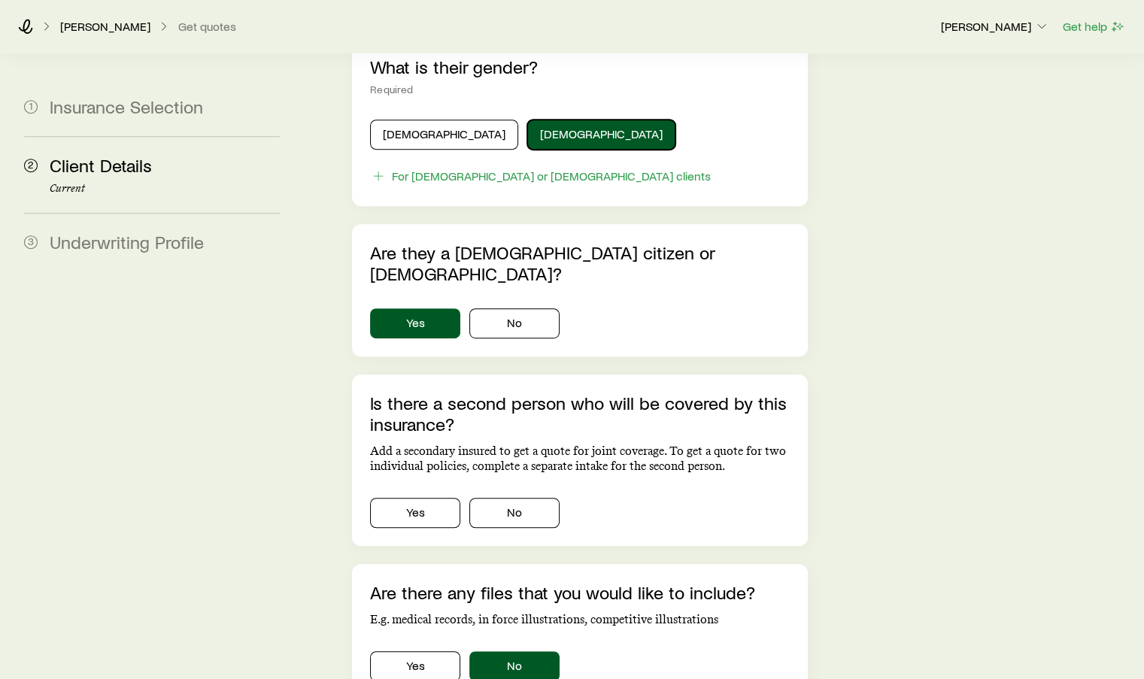
scroll to position [827, 0]
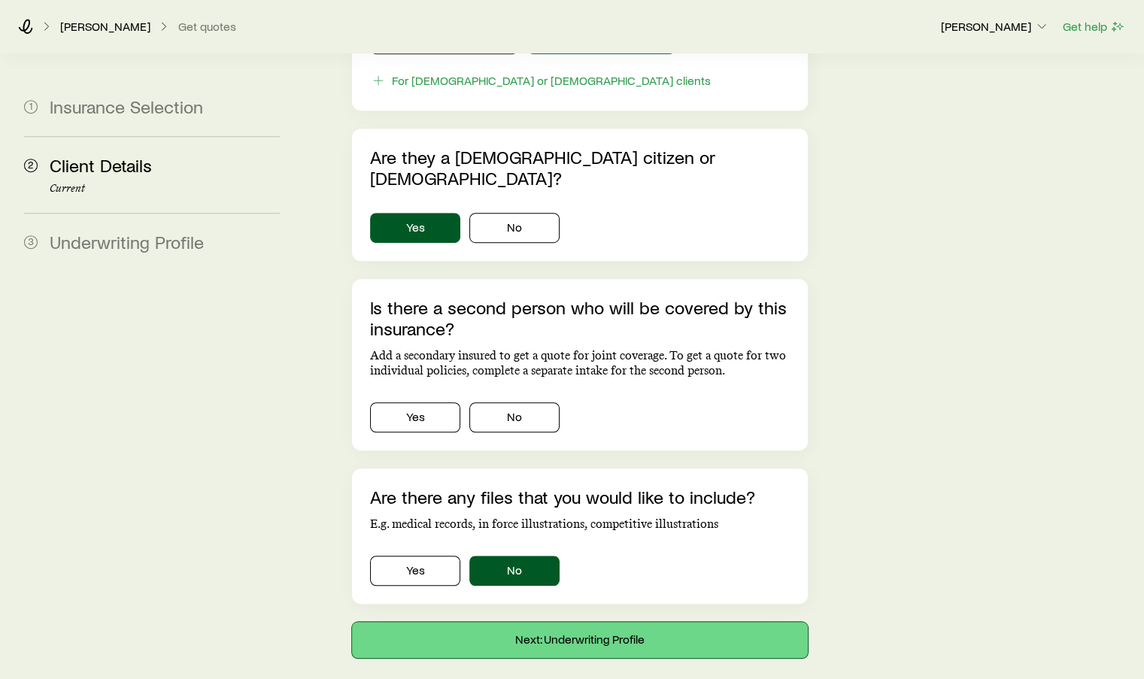
click at [572, 622] on button "Next: Underwriting Profile" at bounding box center [579, 640] width 455 height 36
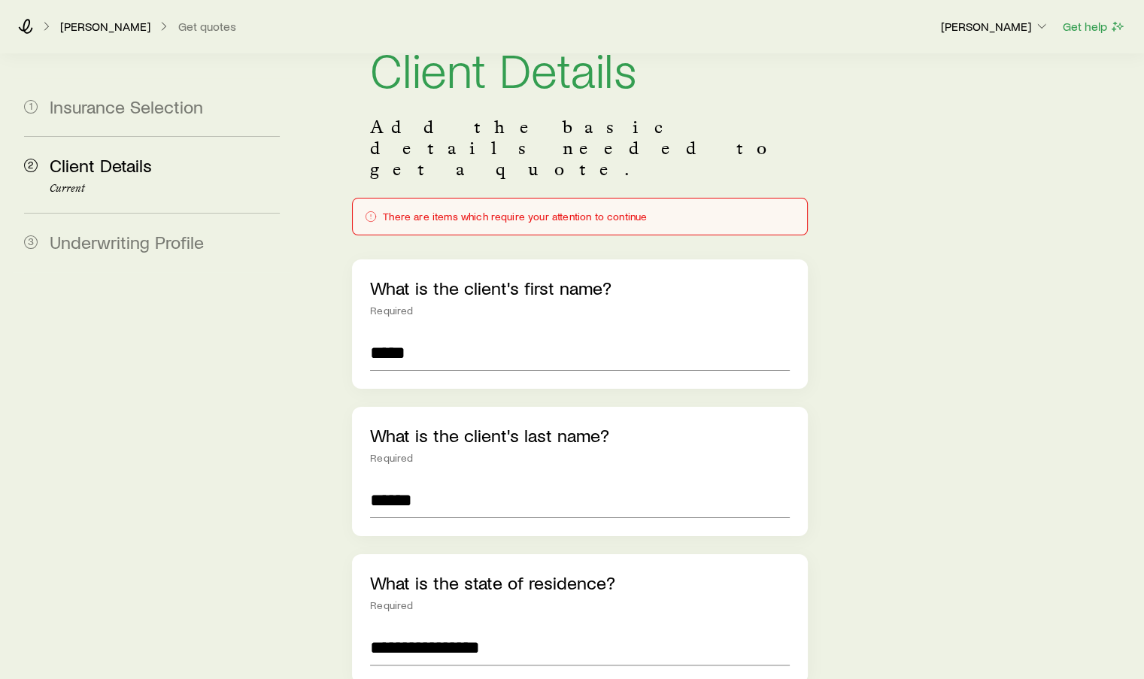
scroll to position [226, 0]
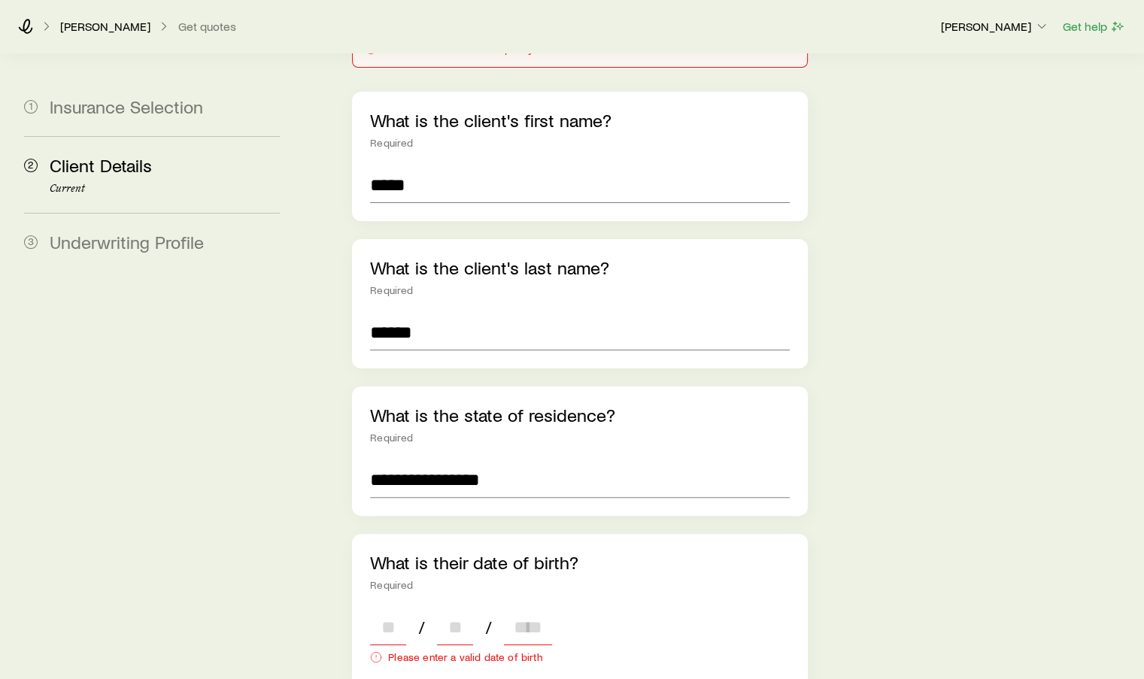
click at [396, 609] on input at bounding box center [388, 627] width 36 height 36
type input "**"
type input "****"
type input "*"
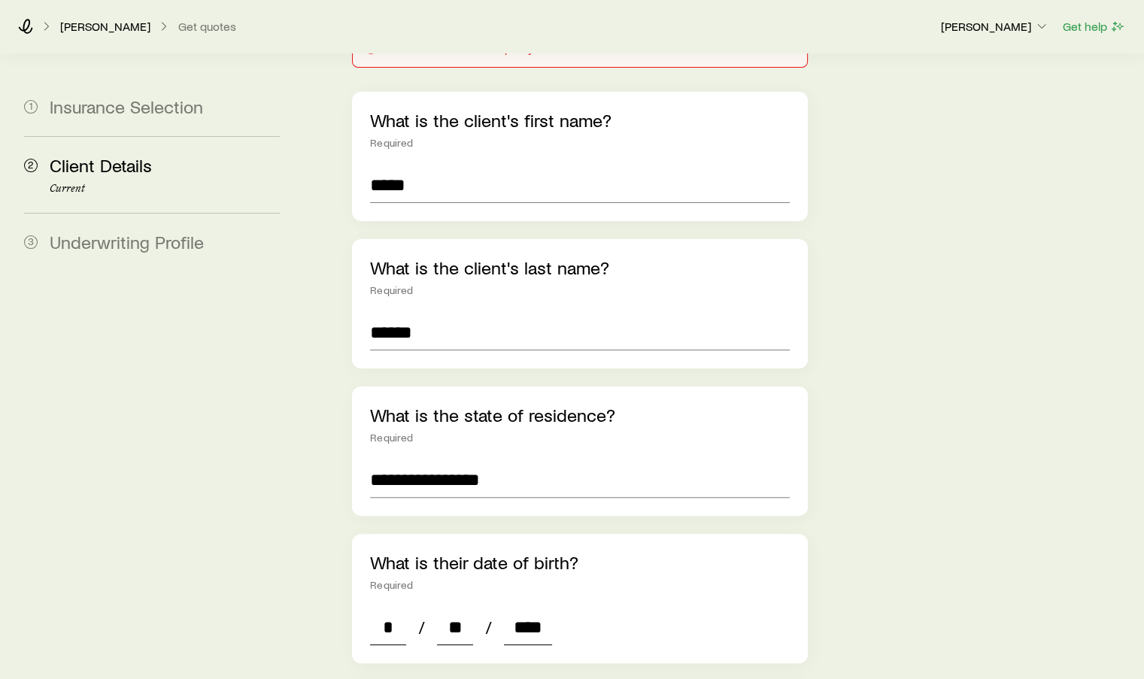
type input "****"
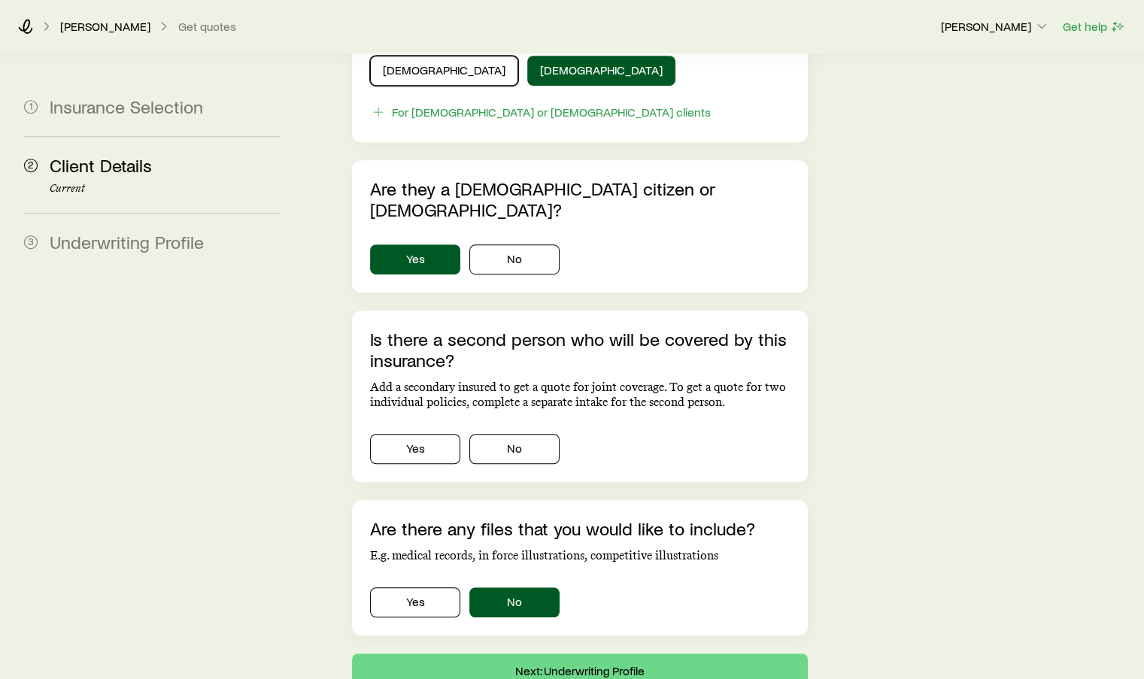
scroll to position [981, 0]
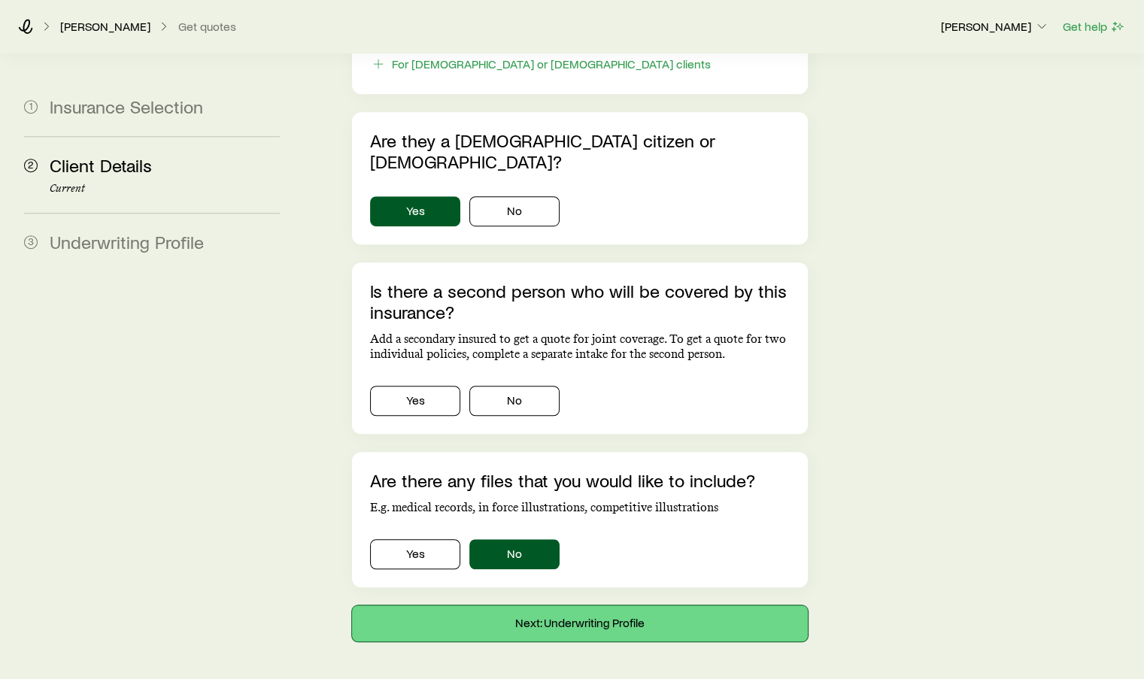
click at [620, 605] on button "Next: Underwriting Profile" at bounding box center [579, 623] width 455 height 36
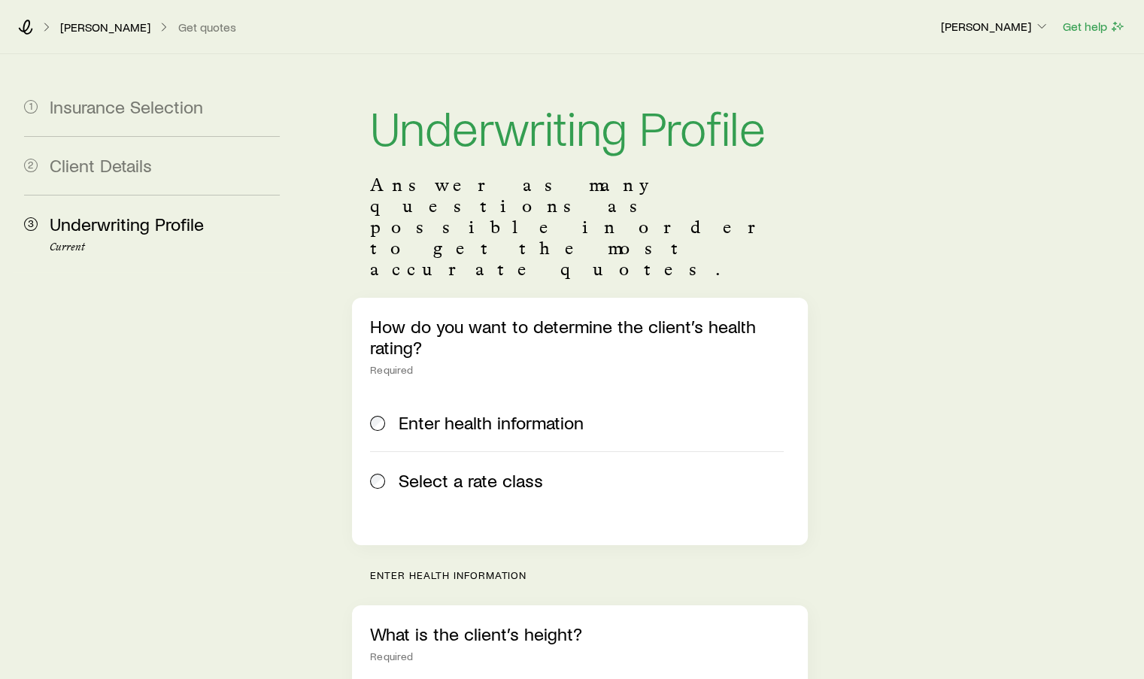
click at [367, 417] on div "How do you want to determine the client’s health rating? Required Enter health …" at bounding box center [579, 421] width 455 height 247
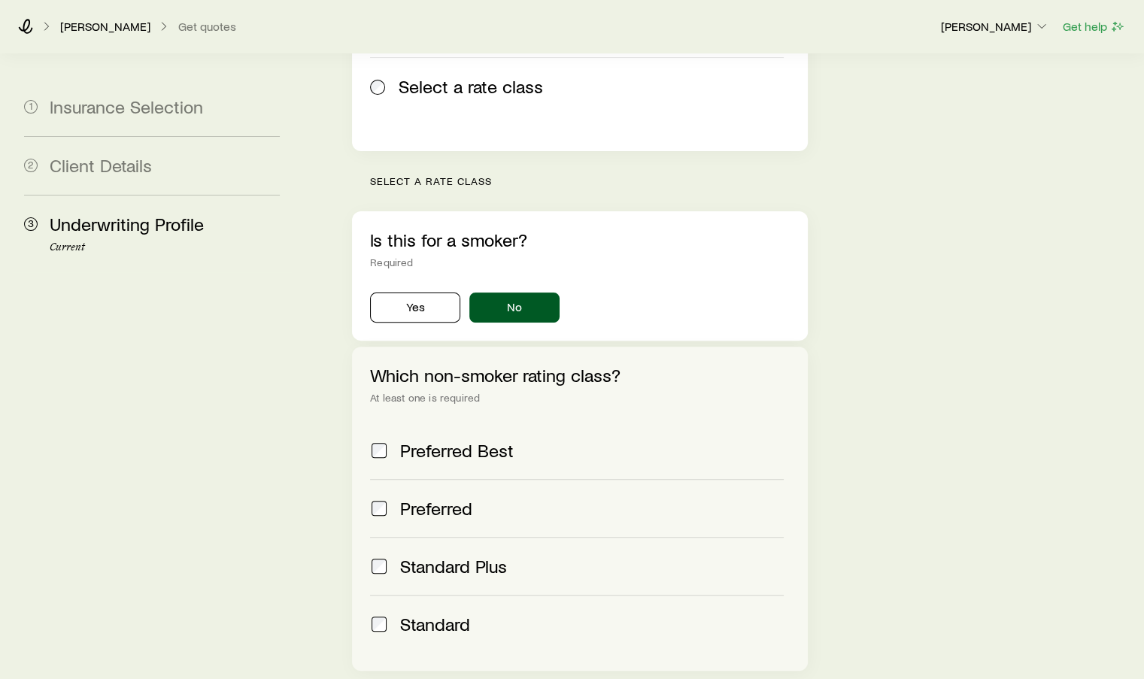
scroll to position [451, 0]
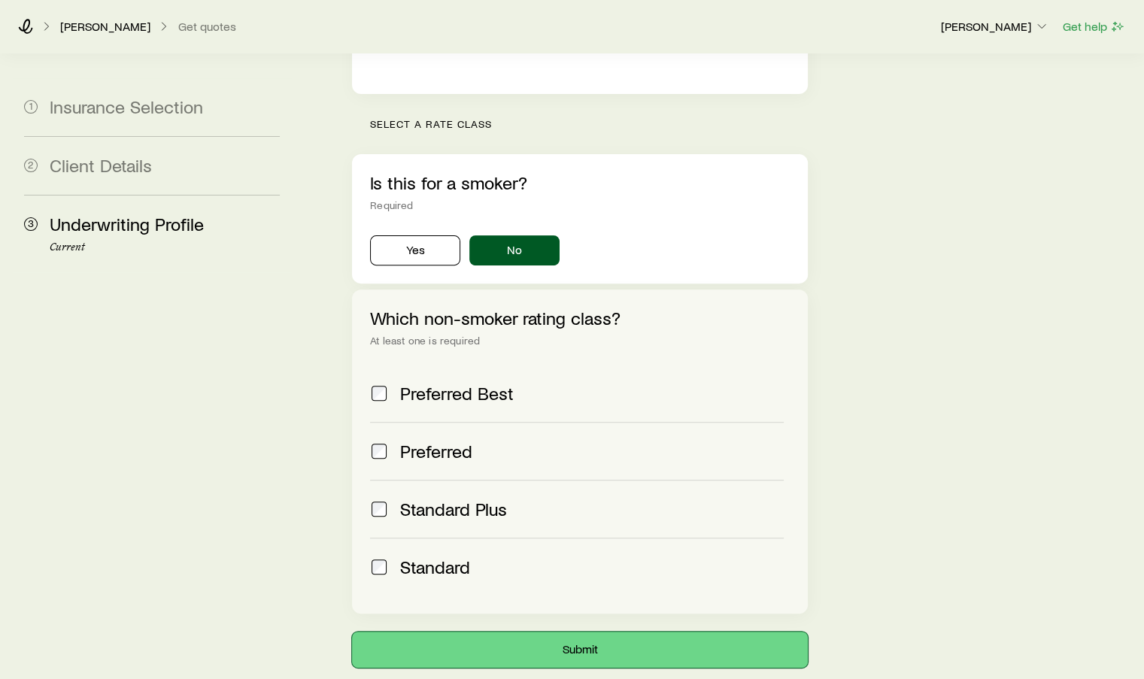
click at [603, 632] on button "Submit" at bounding box center [579, 650] width 455 height 36
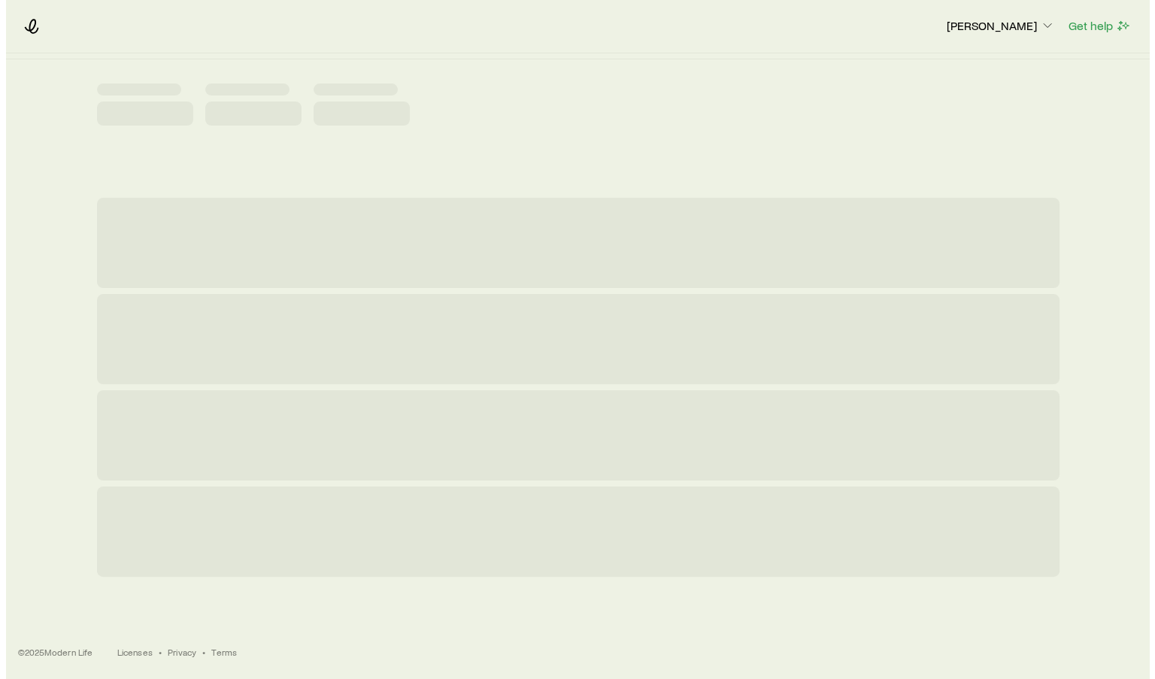
scroll to position [0, 0]
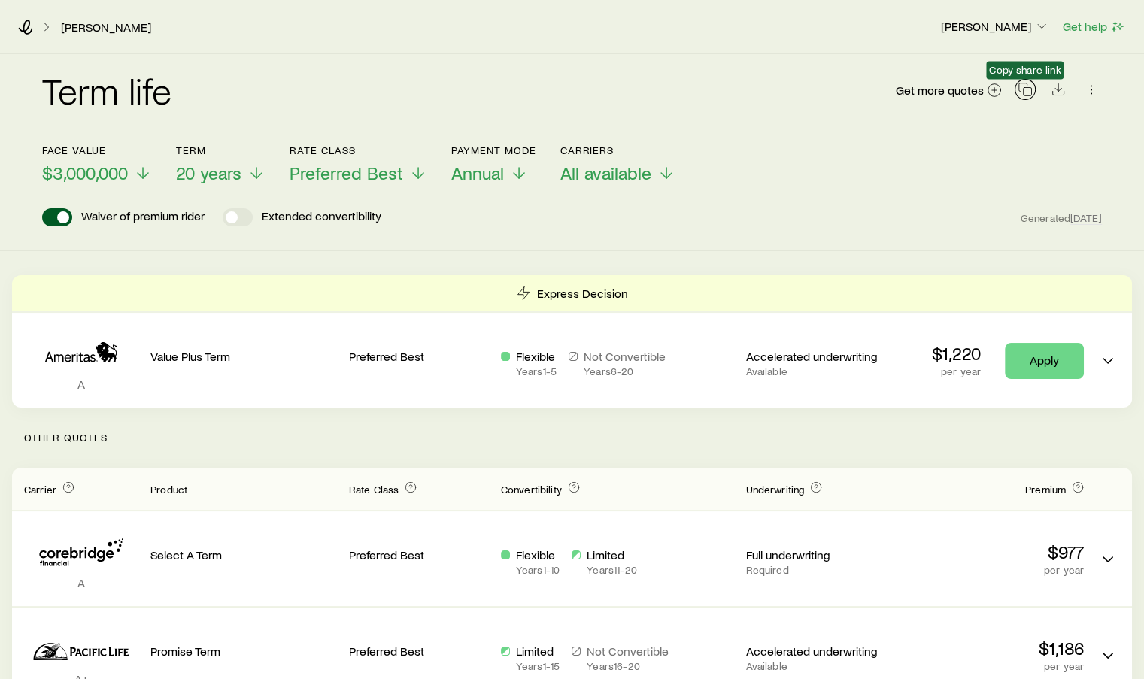
click at [1027, 94] on icon "button" at bounding box center [1025, 89] width 15 height 15
click at [41, 90] on div "Term life Get more quotes Face value $3,000,000 Term 20 years Rate Class Prefer…" at bounding box center [572, 140] width 1084 height 172
click at [29, 29] on icon at bounding box center [25, 27] width 15 height 15
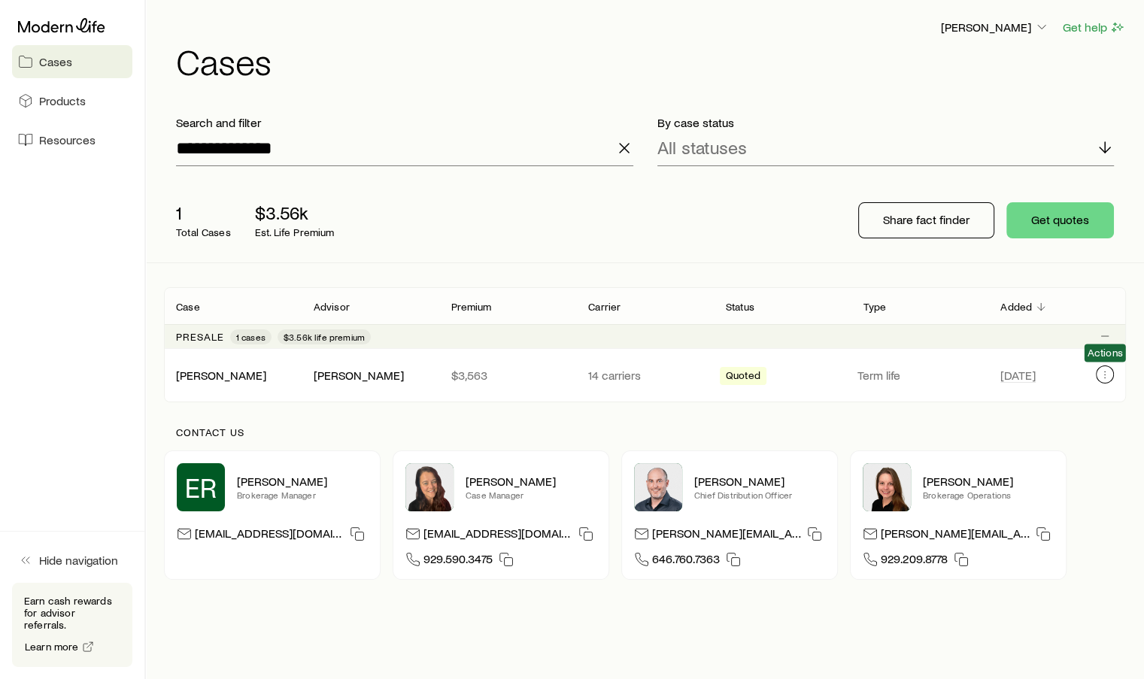
click at [1109, 377] on icon "Client cases" at bounding box center [1105, 375] width 12 height 12
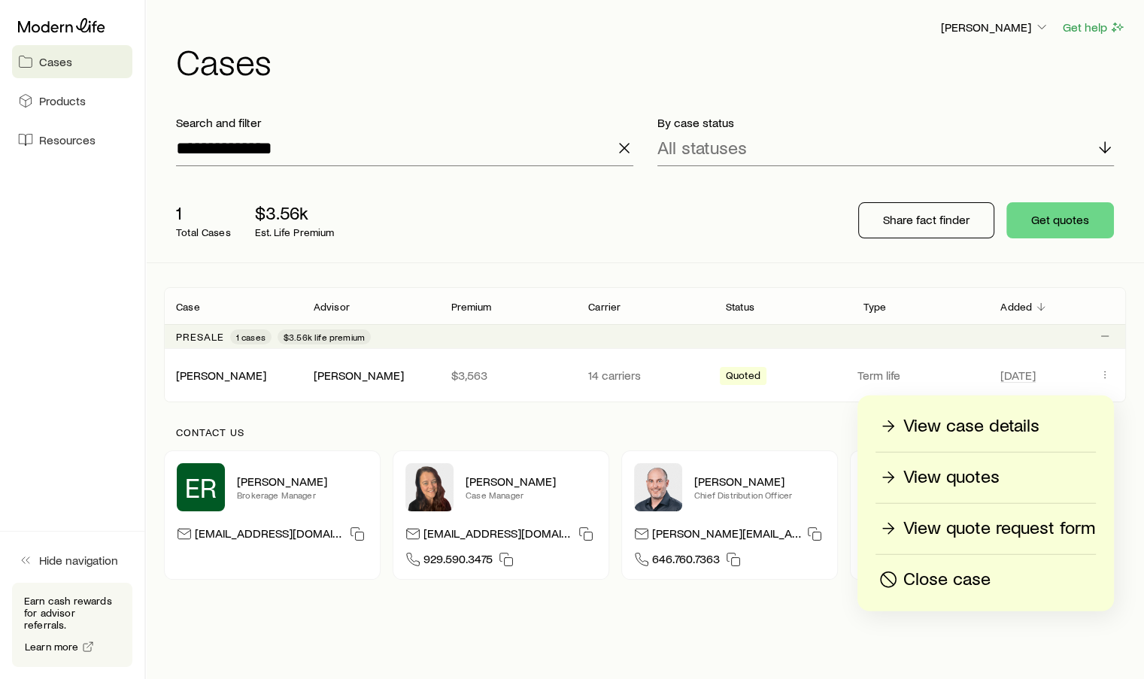
click at [943, 481] on p "View quotes" at bounding box center [951, 478] width 96 height 24
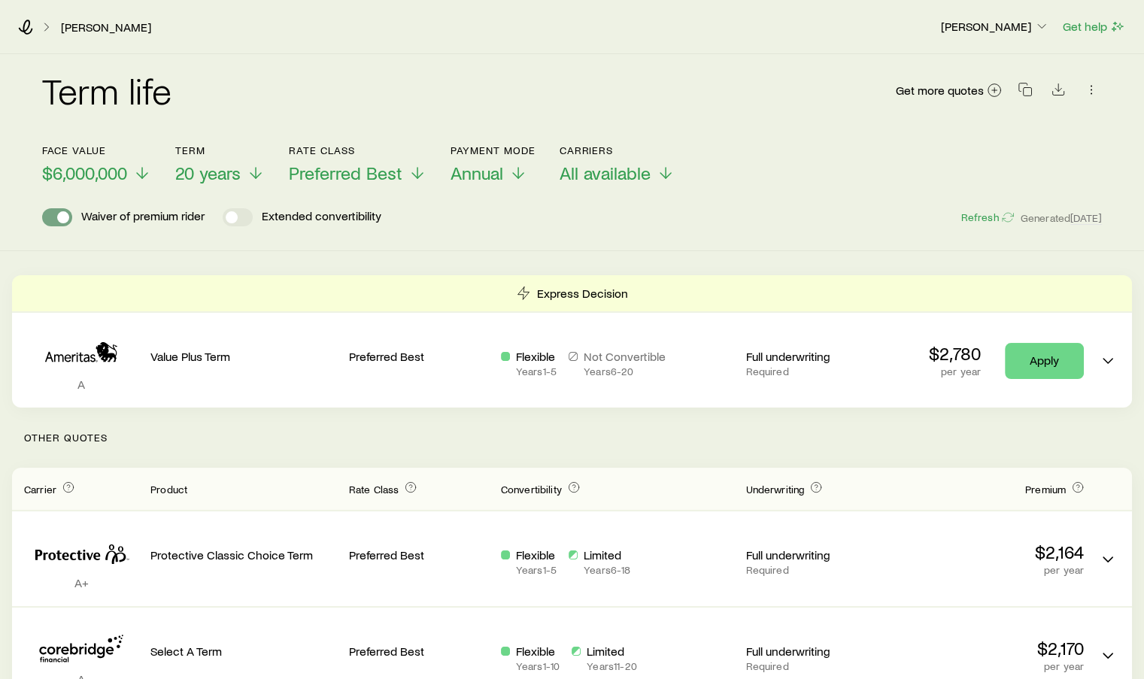
click at [62, 221] on span at bounding box center [63, 217] width 12 height 12
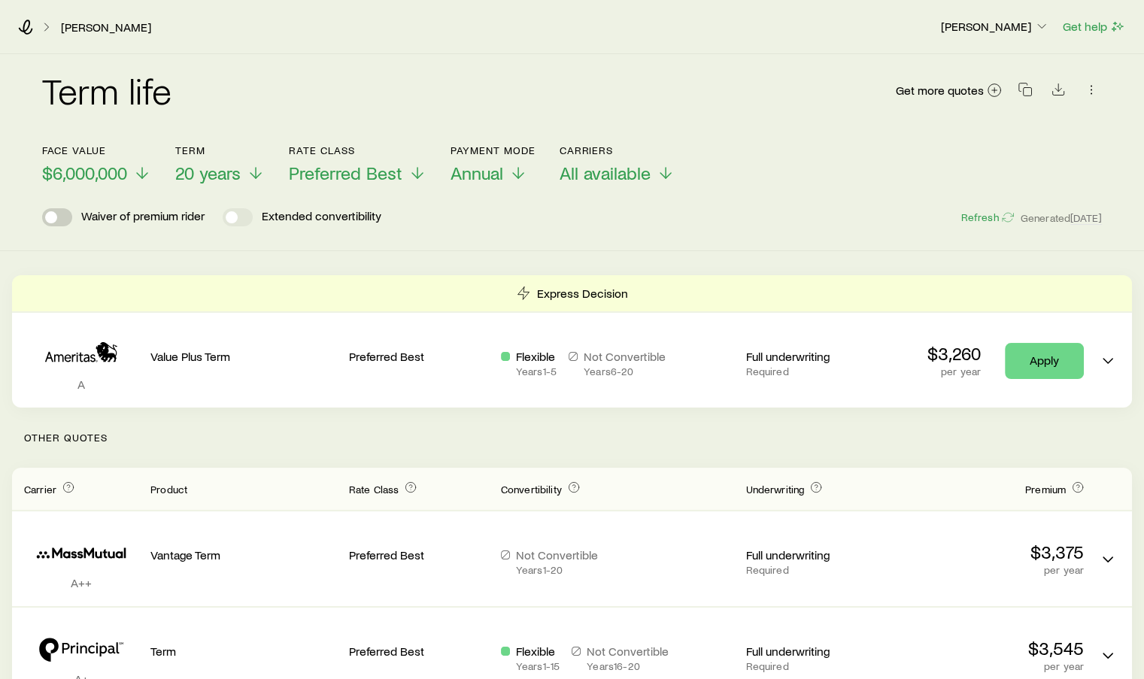
click at [54, 220] on span at bounding box center [51, 217] width 12 height 12
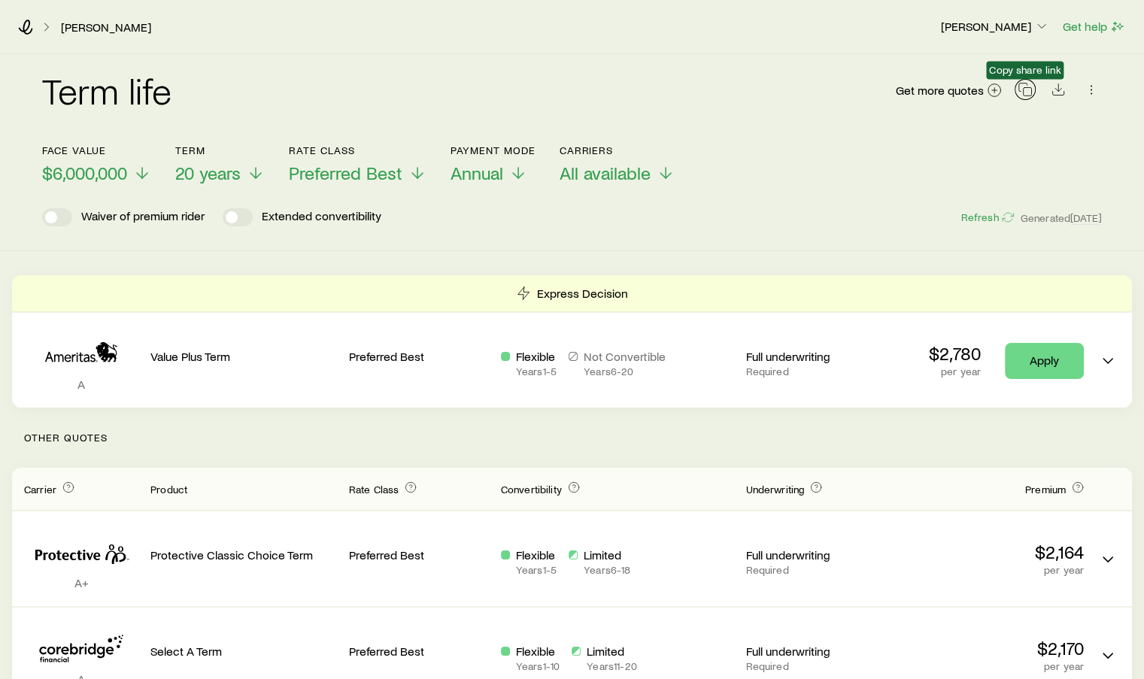
click at [1015, 89] on button "button" at bounding box center [1025, 89] width 21 height 21
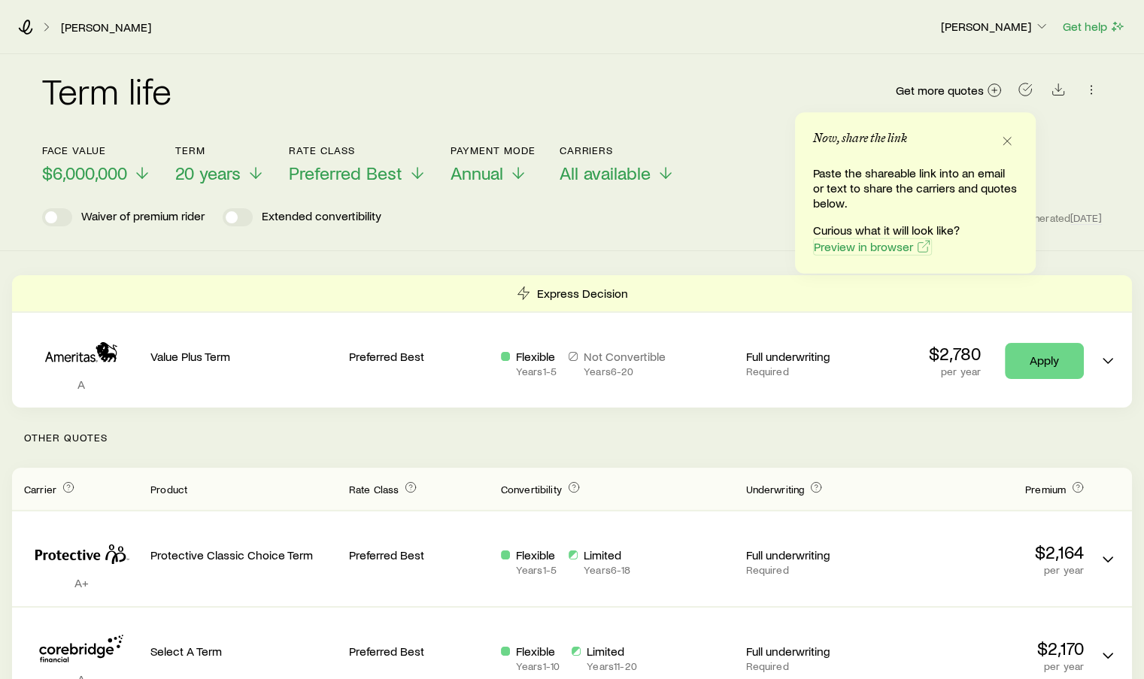
click at [860, 243] on span "Preview in browser" at bounding box center [863, 247] width 99 height 12
click at [715, 93] on div "Term life Get more quotes" at bounding box center [572, 99] width 1060 height 54
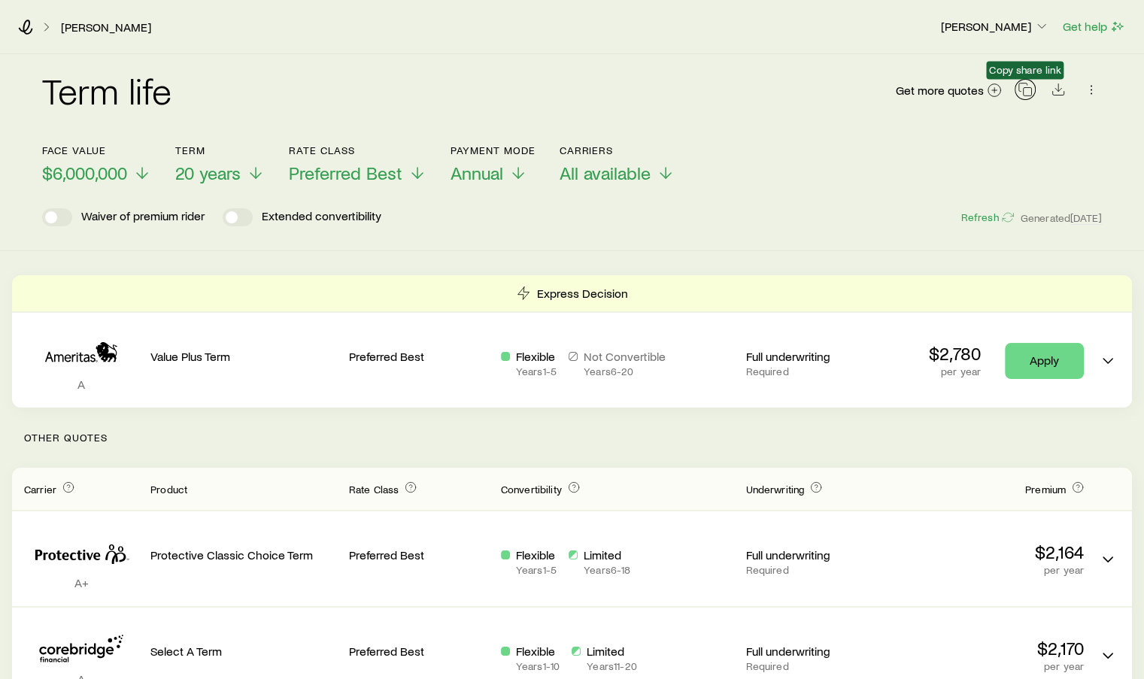
click at [1028, 94] on icon "button" at bounding box center [1025, 89] width 15 height 15
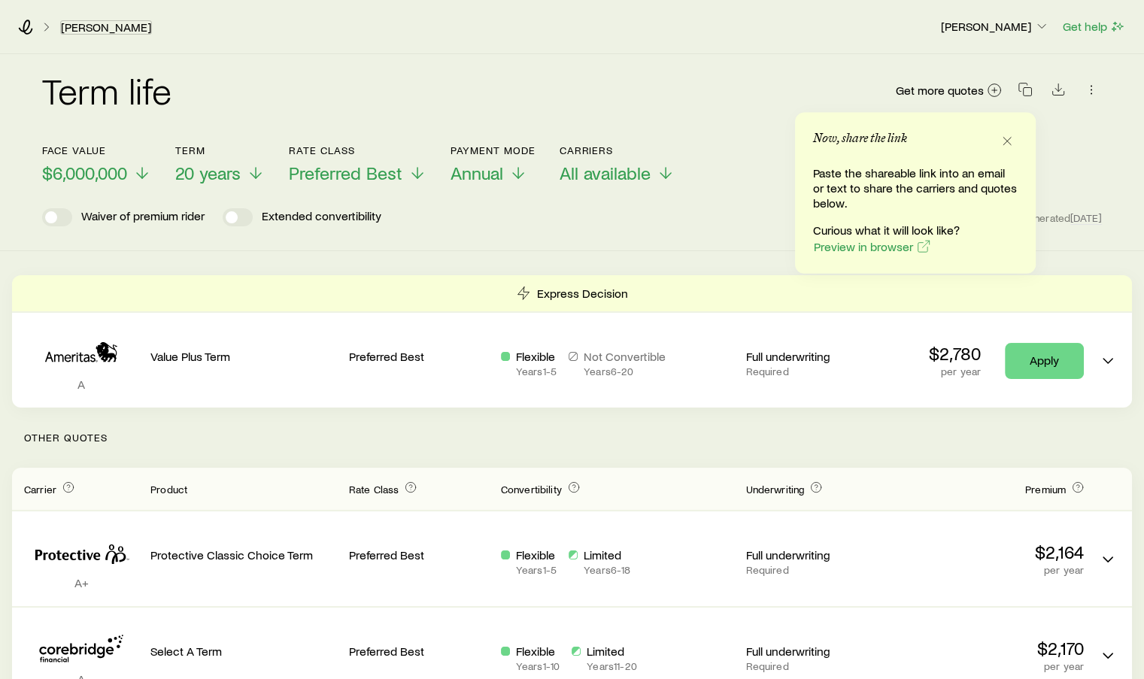
click at [74, 27] on link "Lynch, Patrick" at bounding box center [106, 27] width 92 height 14
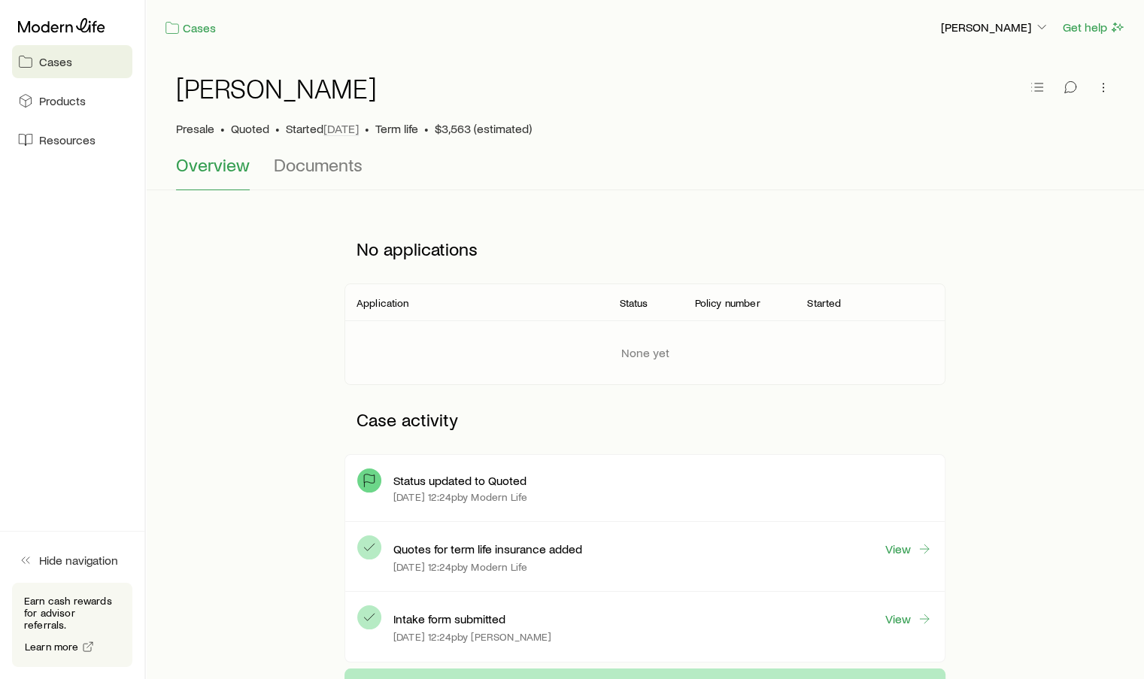
click at [49, 30] on icon at bounding box center [61, 25] width 87 height 14
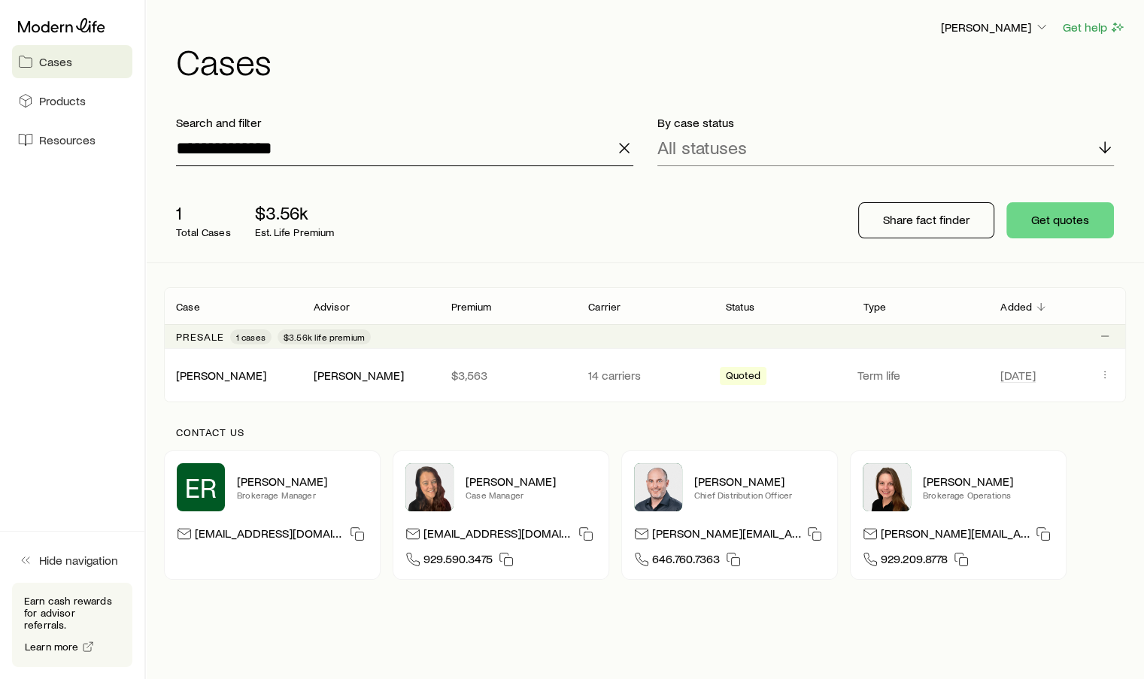
click at [289, 142] on input "**********" at bounding box center [404, 148] width 457 height 36
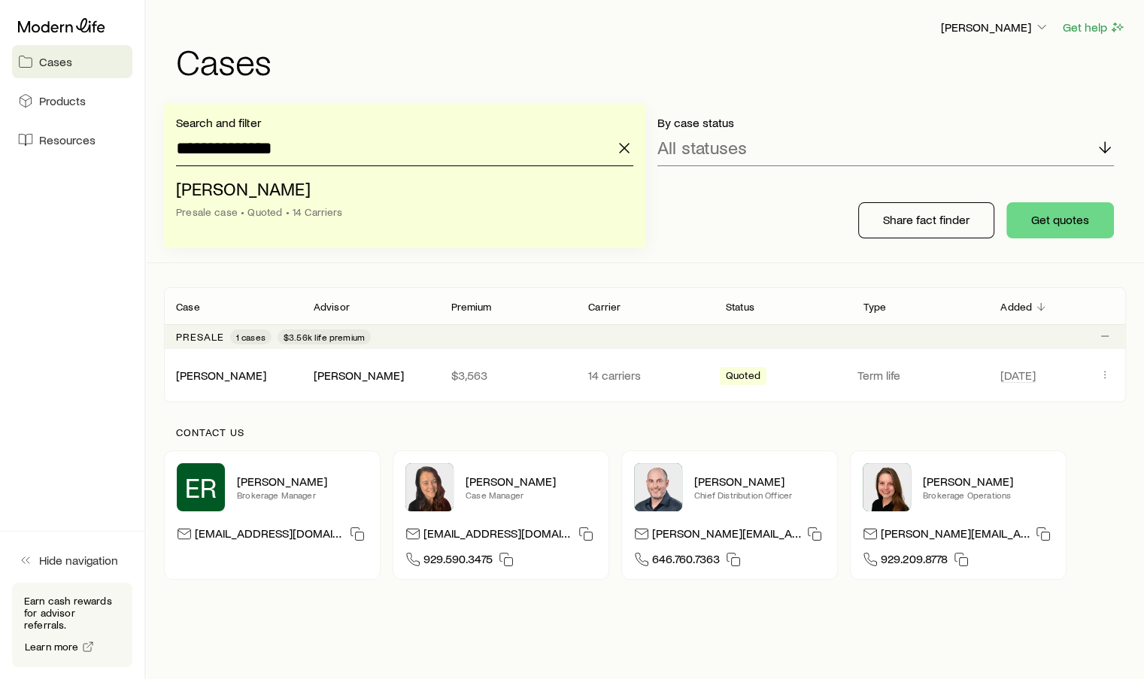
click at [289, 142] on input "**********" at bounding box center [404, 148] width 457 height 36
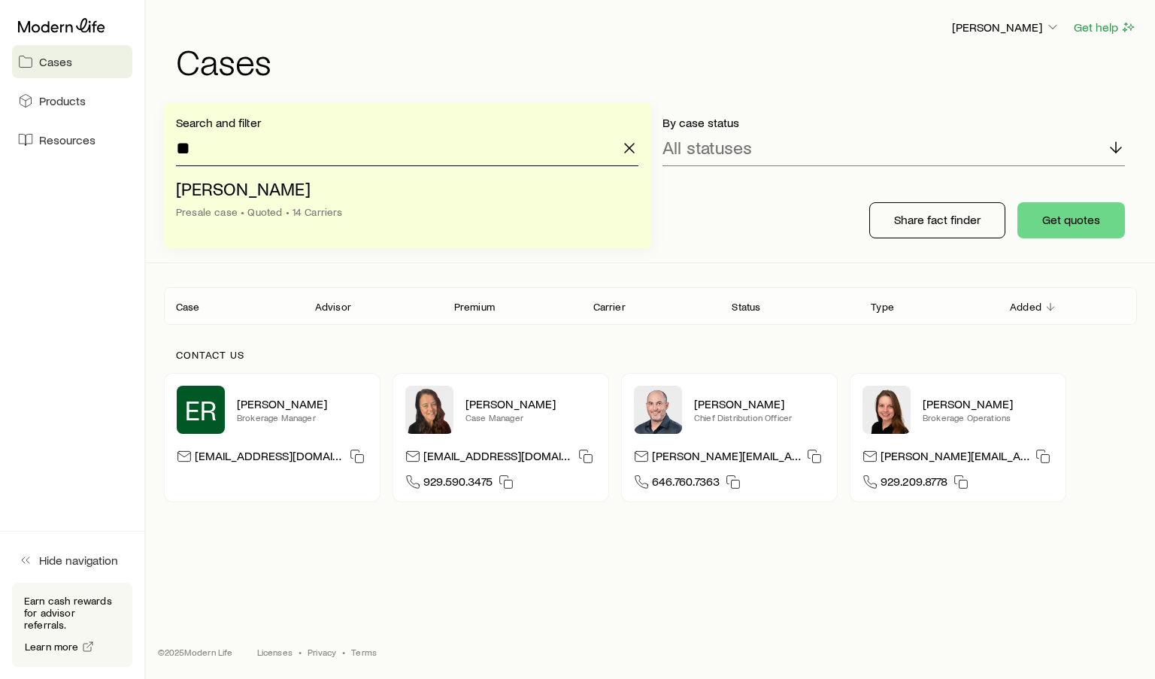
type input "*"
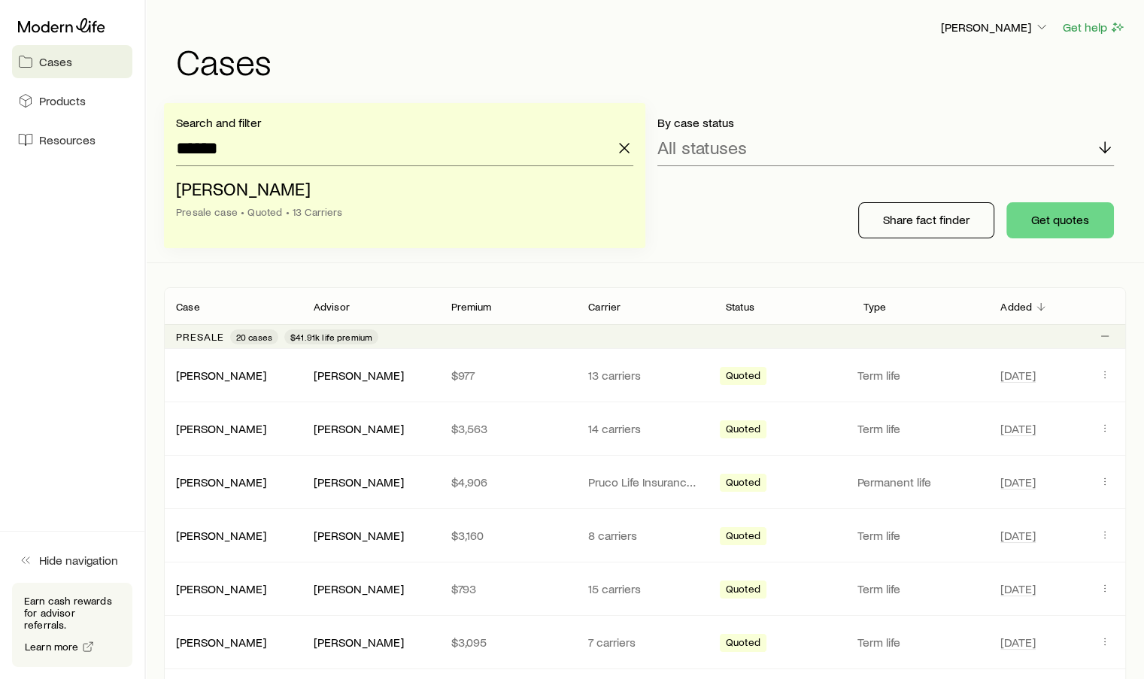
click at [253, 193] on span "Murphy, Lilly" at bounding box center [243, 189] width 135 height 22
type input "**********"
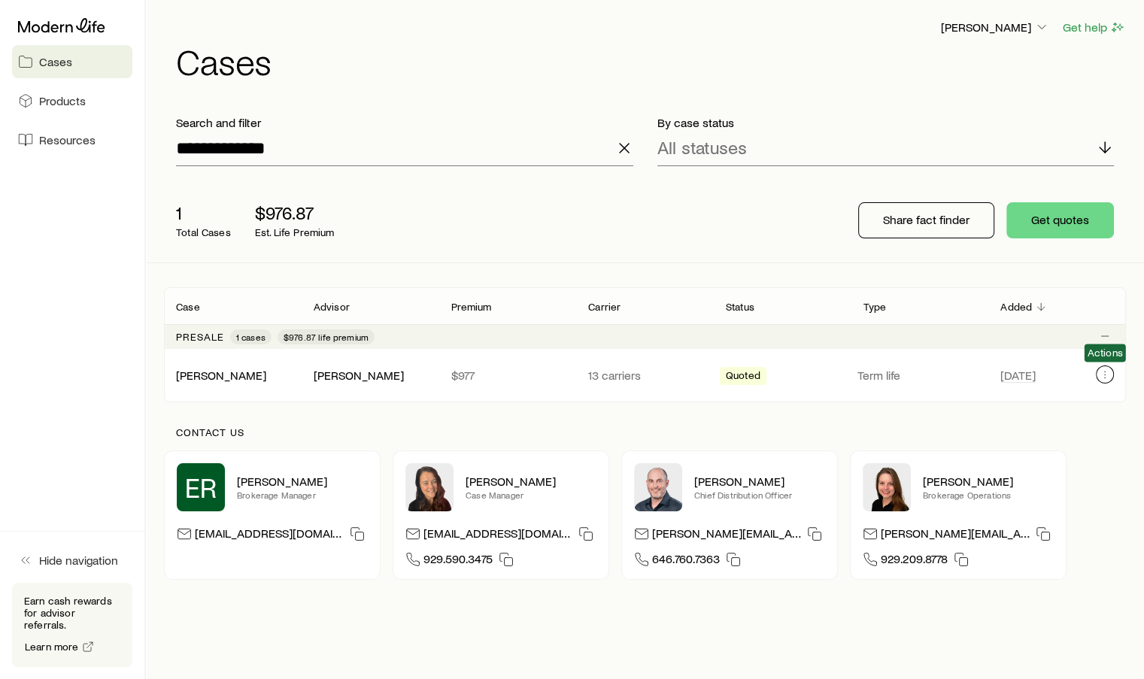
click at [1101, 376] on icon "Client cases" at bounding box center [1105, 375] width 12 height 12
click at [1099, 376] on icon "Client cases" at bounding box center [1105, 375] width 12 height 12
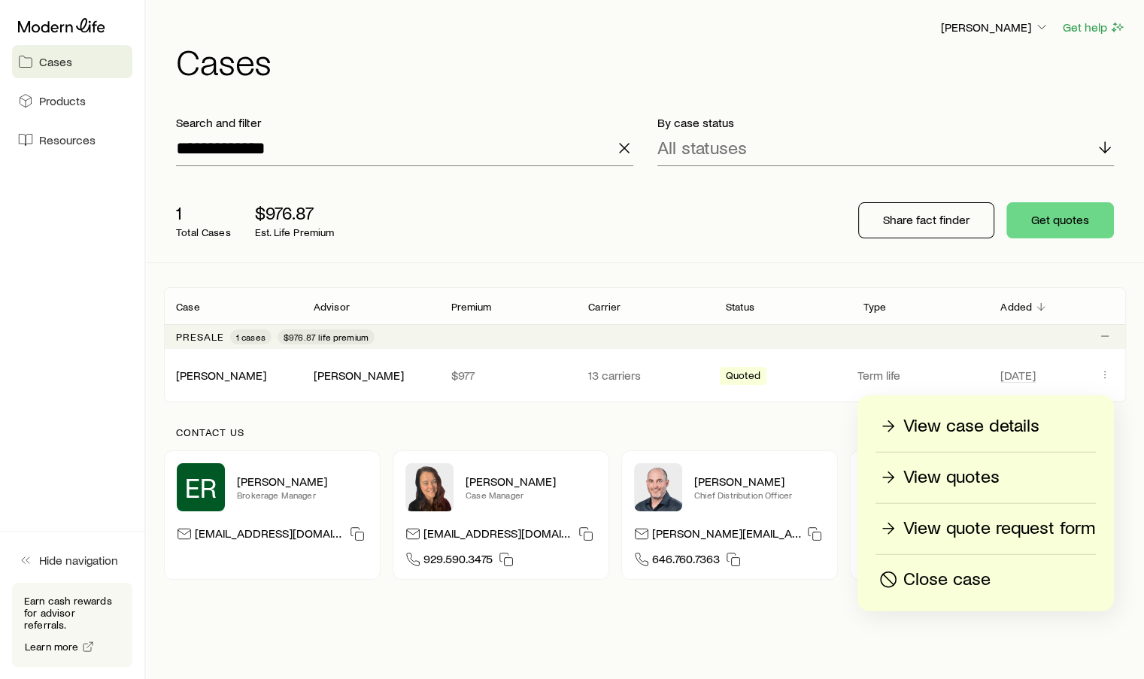
click at [909, 478] on p "View quotes" at bounding box center [951, 478] width 96 height 24
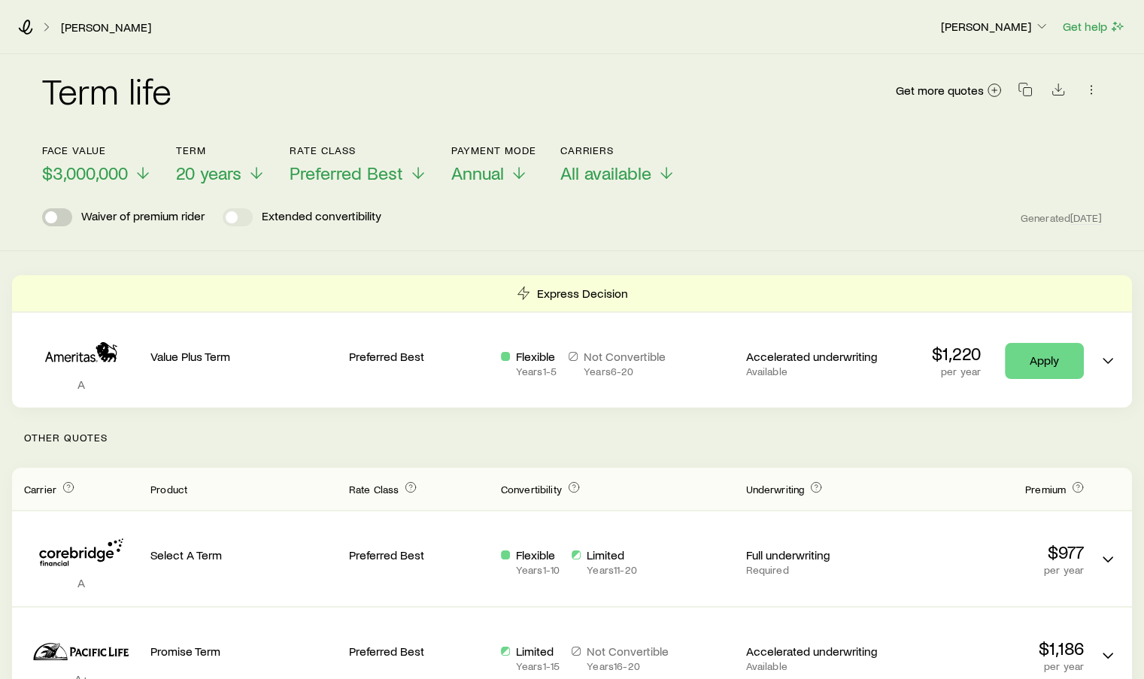
click at [47, 219] on span at bounding box center [51, 217] width 12 height 12
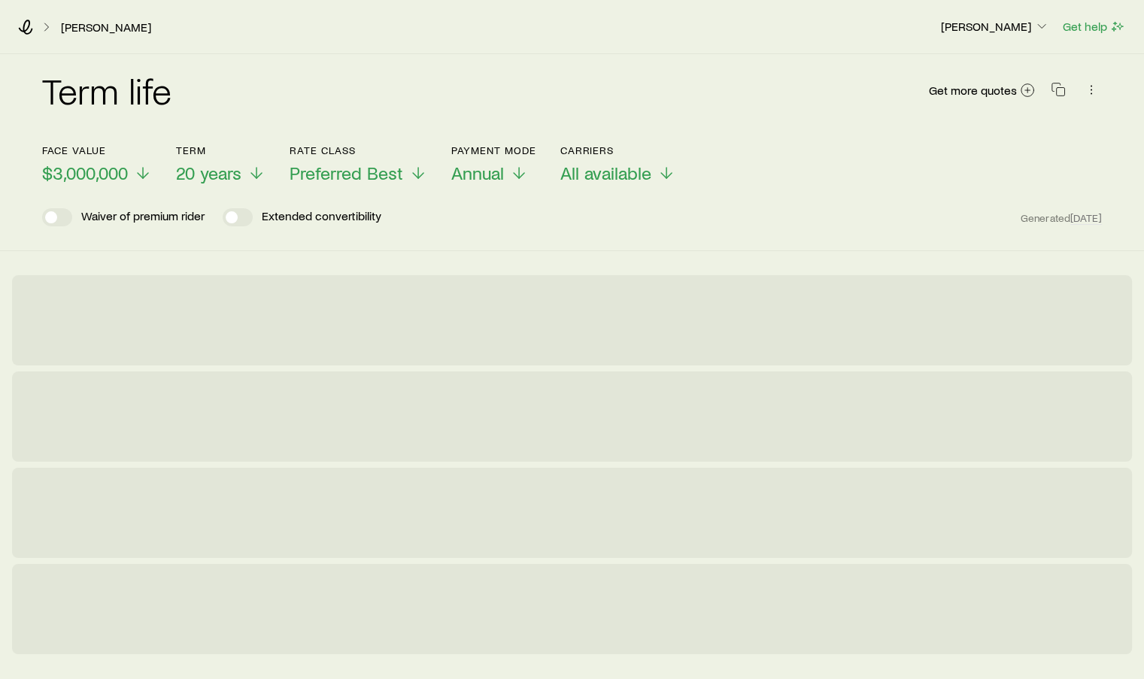
click at [47, 219] on span at bounding box center [57, 217] width 30 height 18
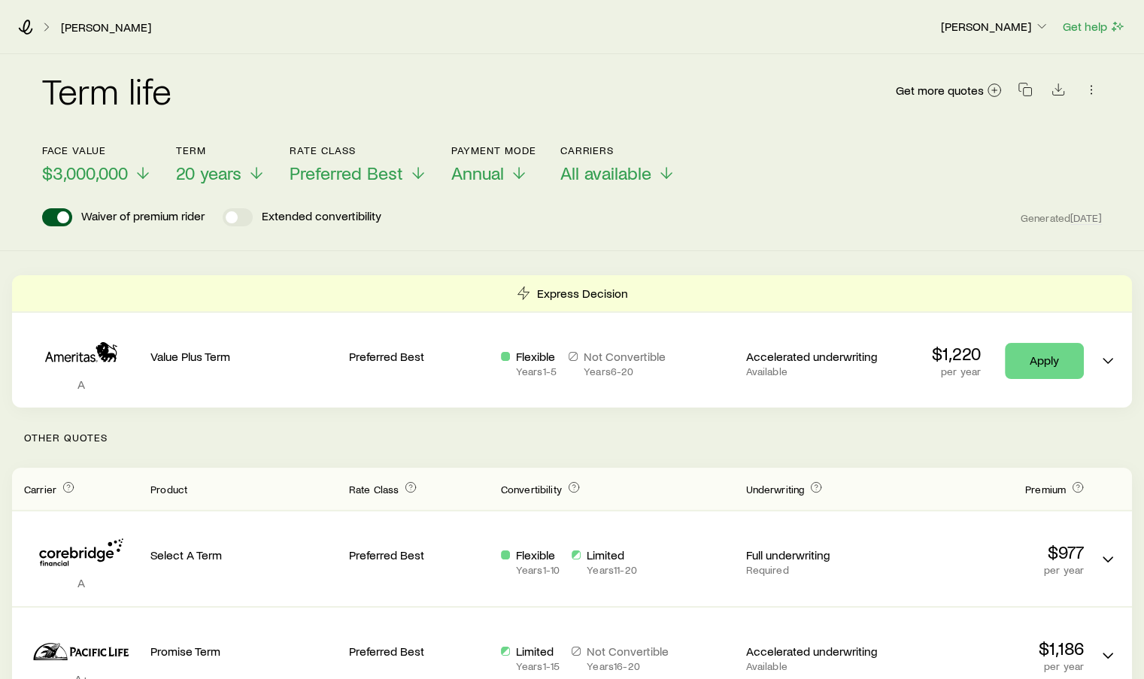
click at [47, 219] on span at bounding box center [57, 217] width 30 height 18
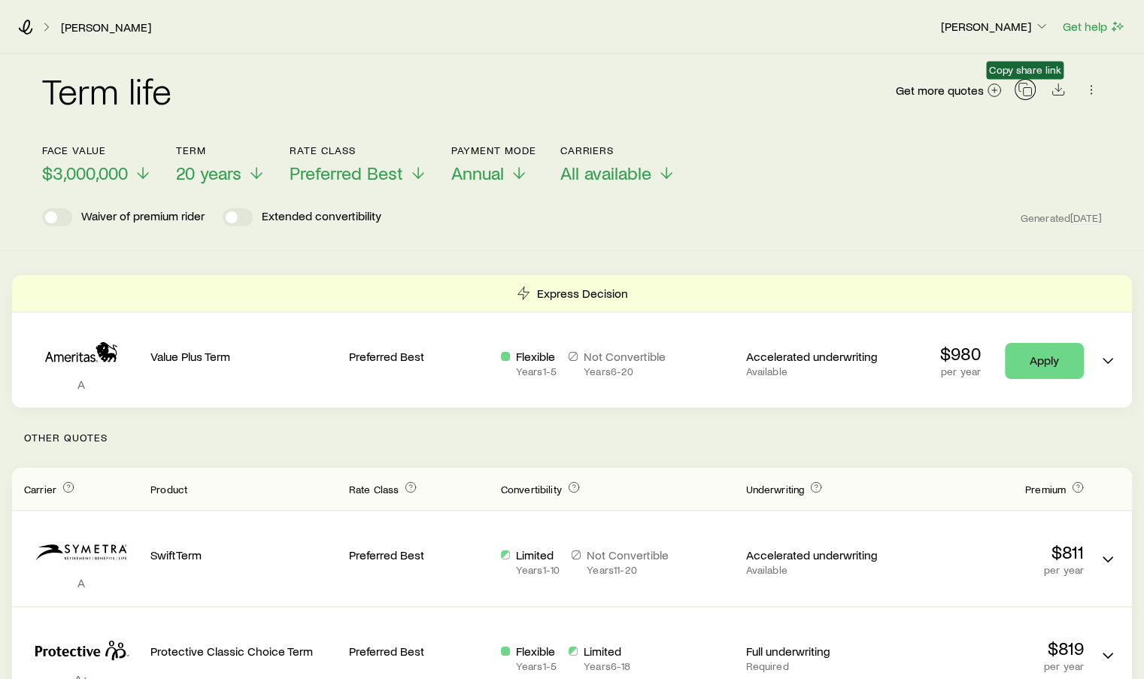
click at [1030, 93] on icon "button" at bounding box center [1025, 89] width 15 height 15
click at [399, 181] on span "Preferred Best" at bounding box center [347, 172] width 114 height 21
click at [404, 94] on div "Term life Get more quotes" at bounding box center [572, 99] width 1060 height 54
click at [127, 179] on span "$3,000,000" at bounding box center [85, 172] width 86 height 21
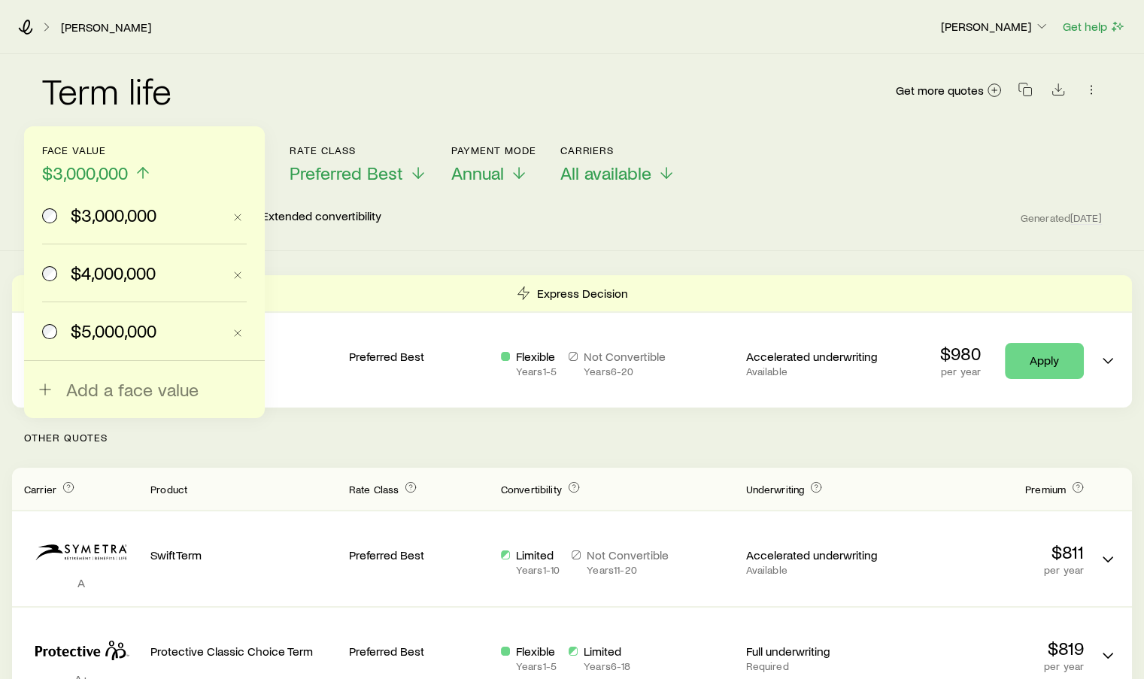
click at [242, 111] on div "Term life Get more quotes" at bounding box center [572, 99] width 1060 height 54
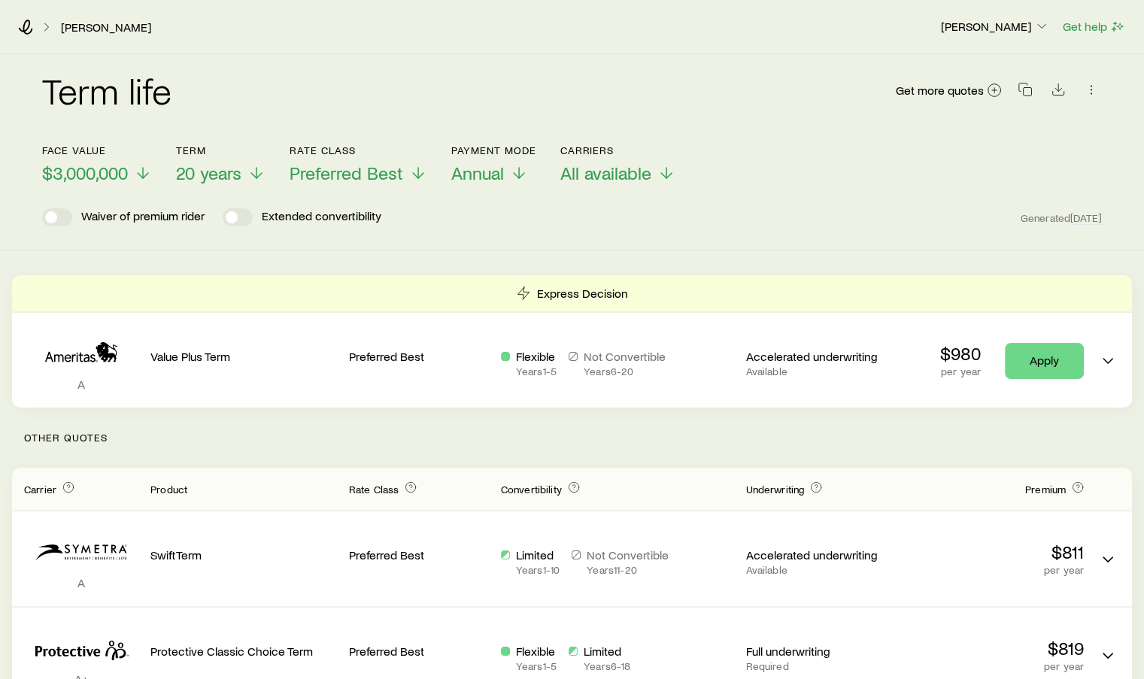
click at [242, 111] on div "Term life Get more quotes" at bounding box center [572, 99] width 1060 height 54
click at [1020, 92] on icon "button" at bounding box center [1025, 89] width 15 height 15
click at [32, 29] on icon at bounding box center [26, 27] width 14 height 15
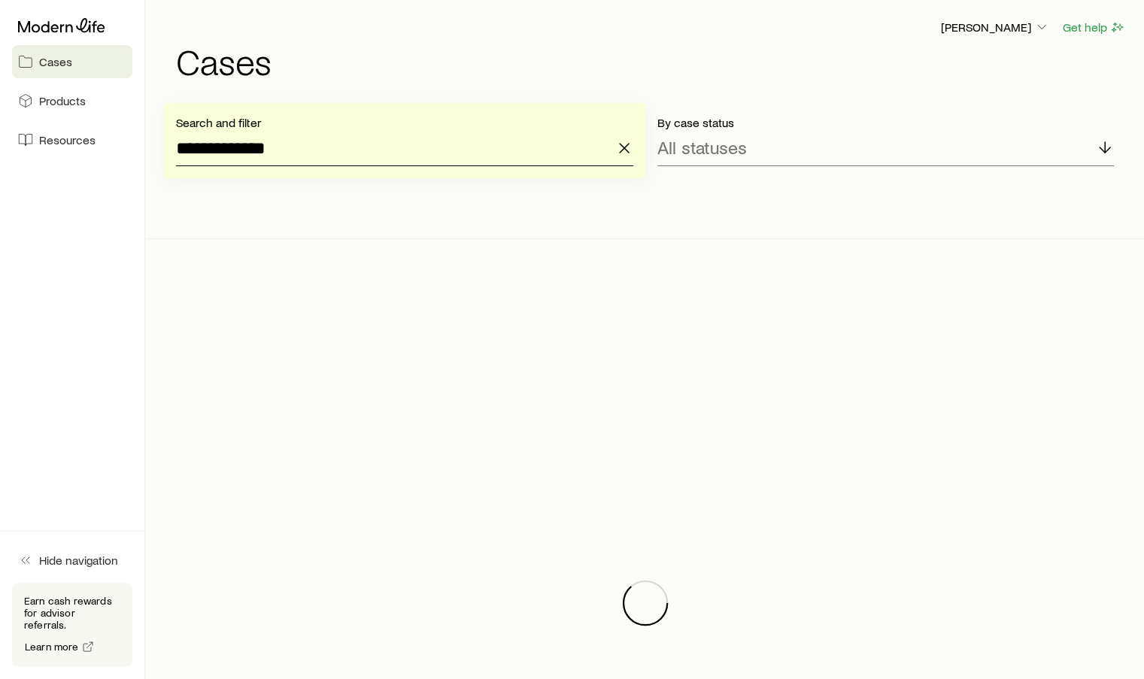
click at [284, 151] on input "**********" at bounding box center [404, 148] width 457 height 36
